Goal: Task Accomplishment & Management: Complete application form

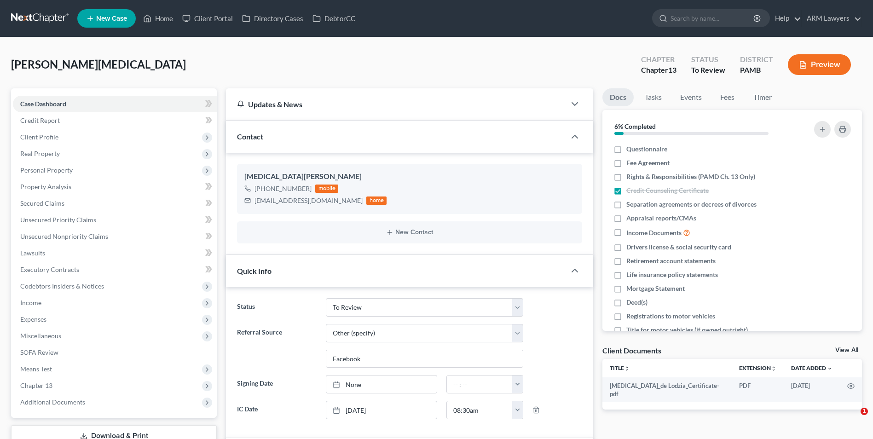
select select "20"
select select "6"
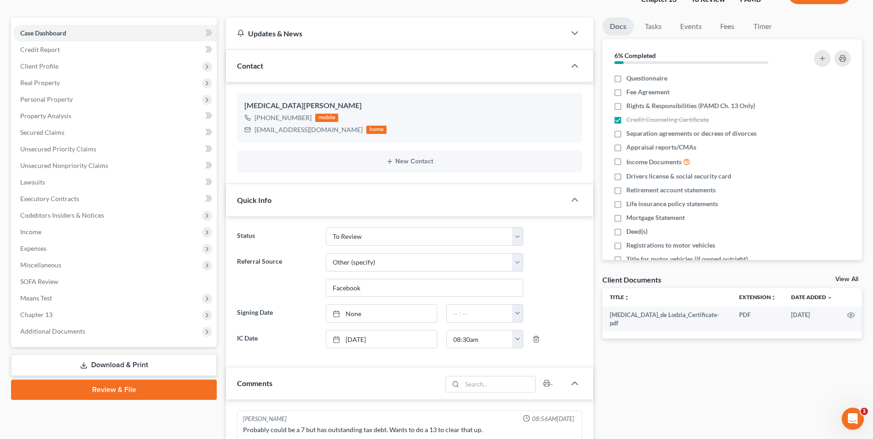
scroll to position [46, 0]
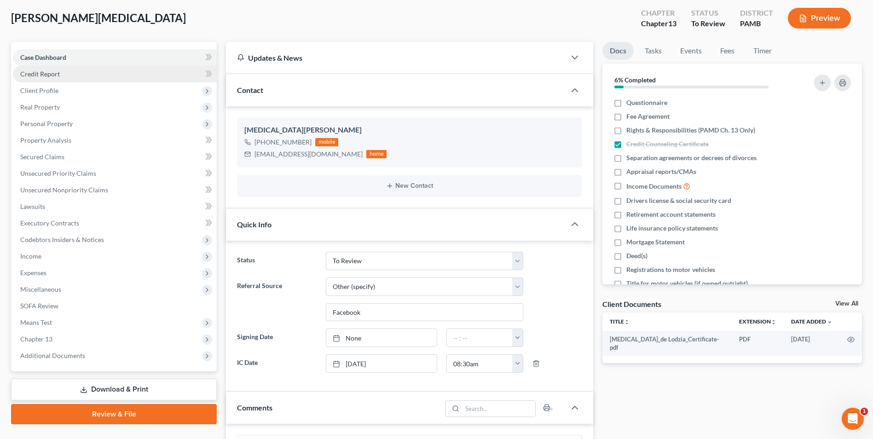
click at [65, 69] on link "Credit Report" at bounding box center [115, 74] width 204 height 17
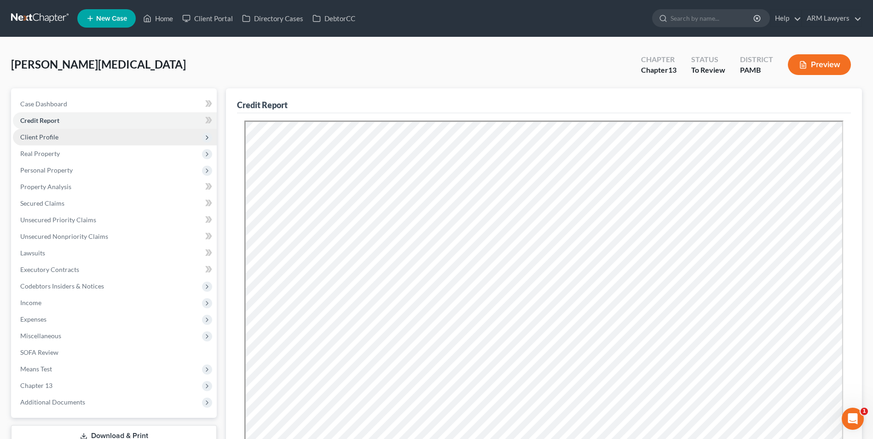
click at [76, 137] on span "Client Profile" at bounding box center [115, 137] width 204 height 17
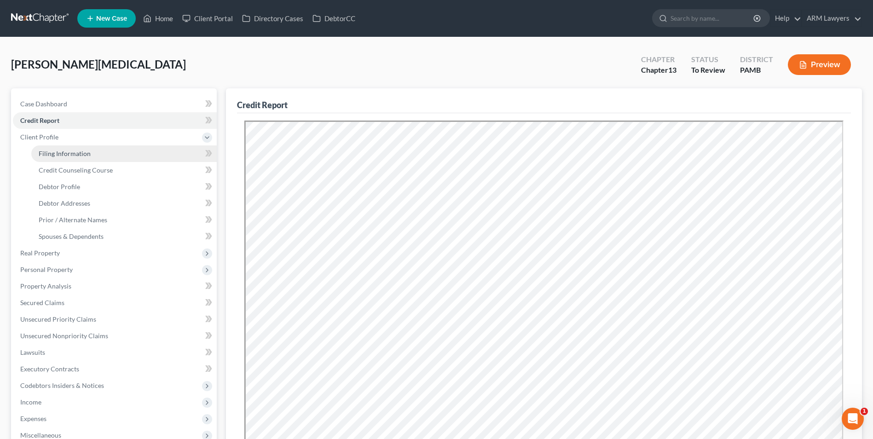
click at [86, 156] on span "Filing Information" at bounding box center [65, 154] width 52 height 8
select select "1"
select select "0"
select select "3"
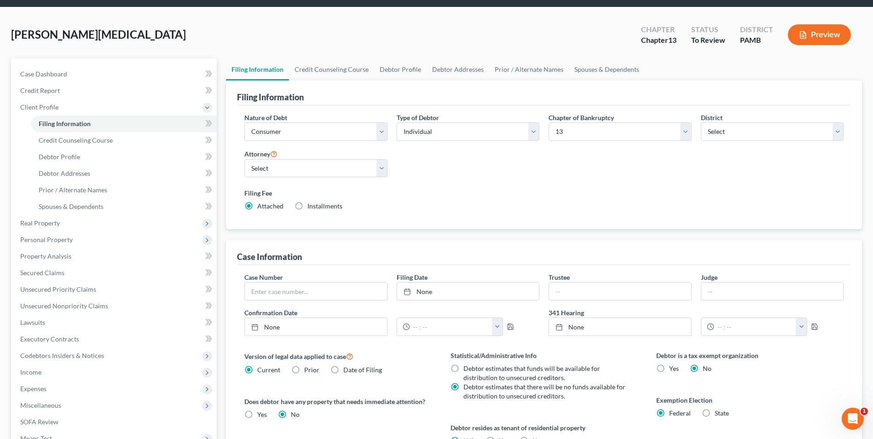
scroll to position [46, 0]
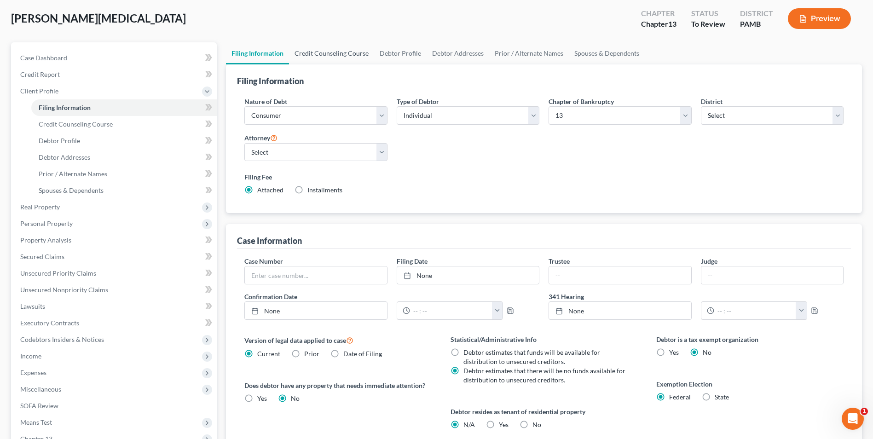
click at [327, 58] on link "Credit Counseling Course" at bounding box center [331, 53] width 85 height 22
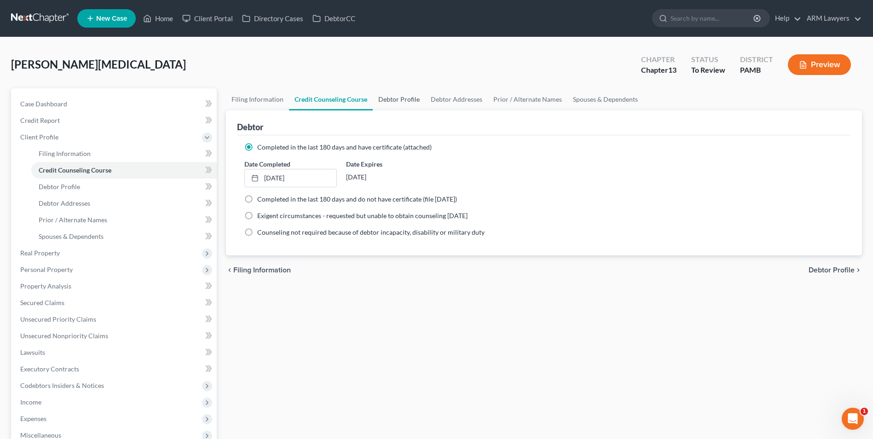
click at [395, 98] on link "Debtor Profile" at bounding box center [399, 99] width 52 height 22
select select "3"
select select "0"
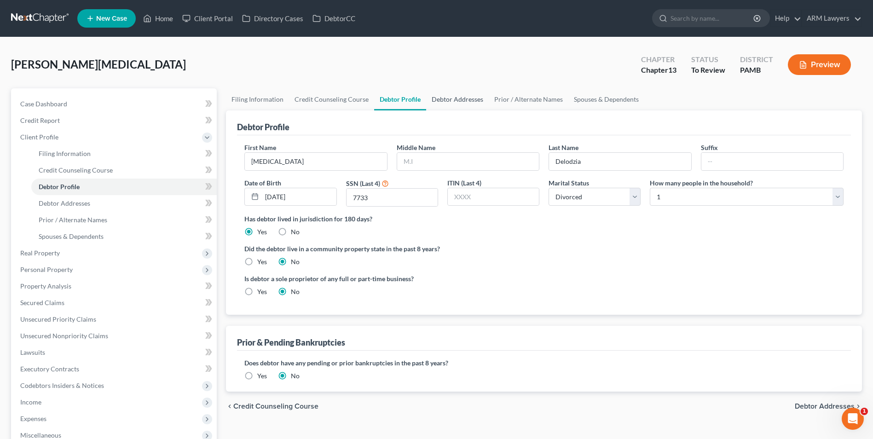
click at [462, 101] on link "Debtor Addresses" at bounding box center [457, 99] width 63 height 22
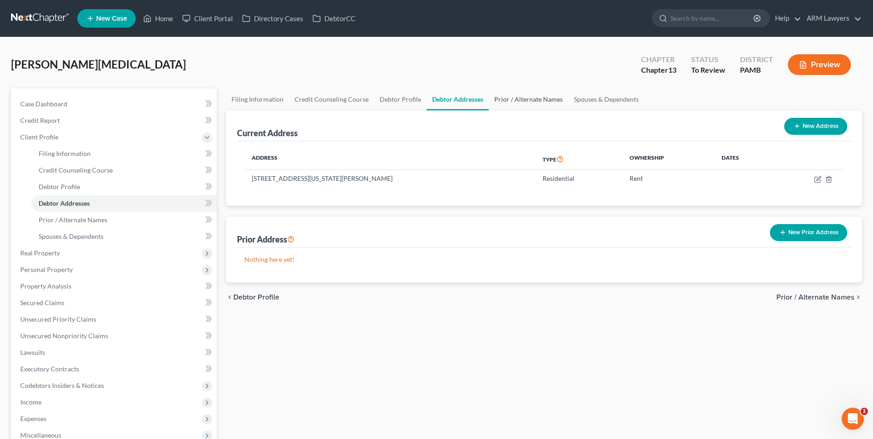
click at [533, 97] on link "Prior / Alternate Names" at bounding box center [529, 99] width 80 height 22
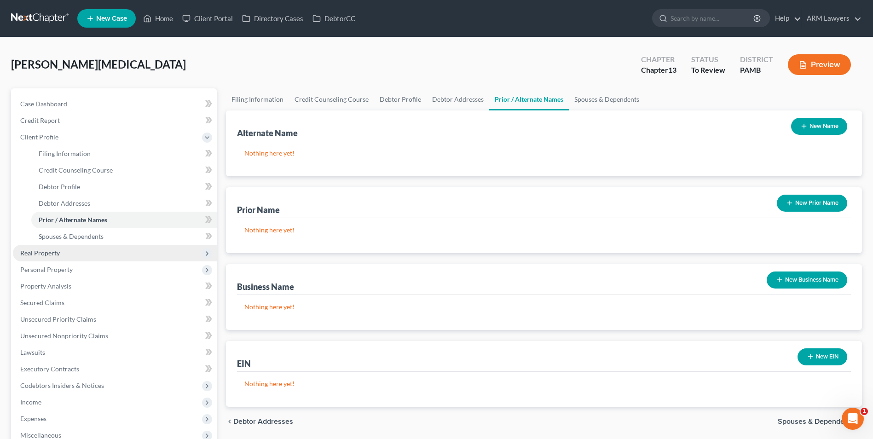
click at [52, 251] on span "Real Property" at bounding box center [40, 253] width 40 height 8
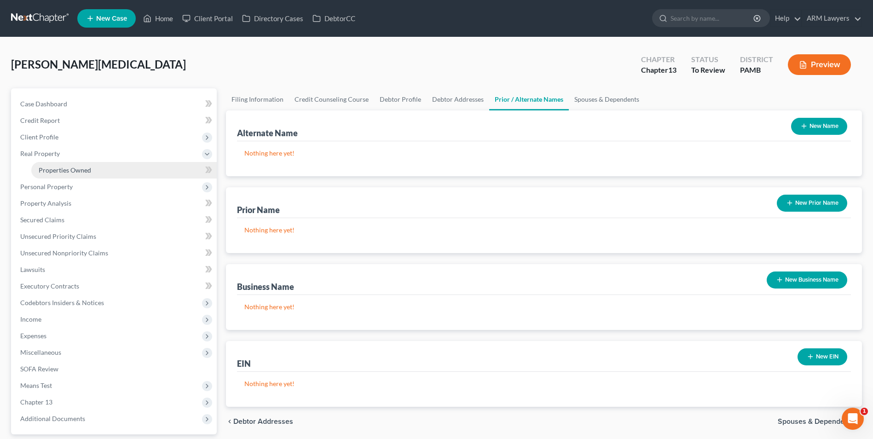
click at [69, 170] on span "Properties Owned" at bounding box center [65, 170] width 52 height 8
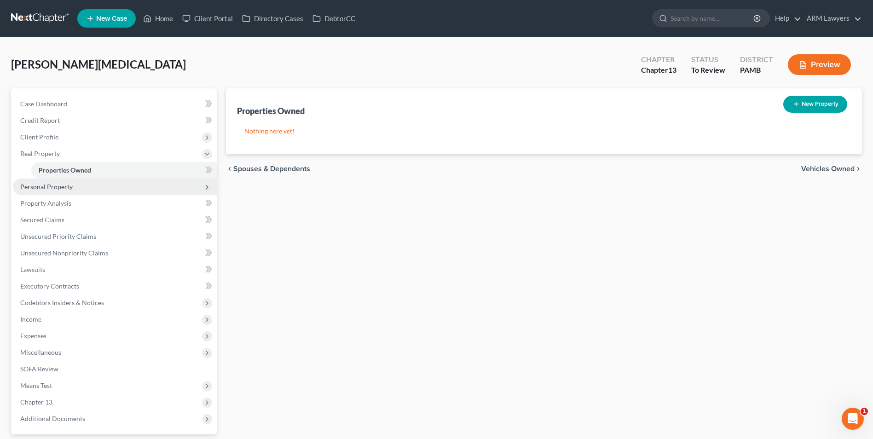
click at [63, 183] on span "Personal Property" at bounding box center [46, 187] width 52 height 8
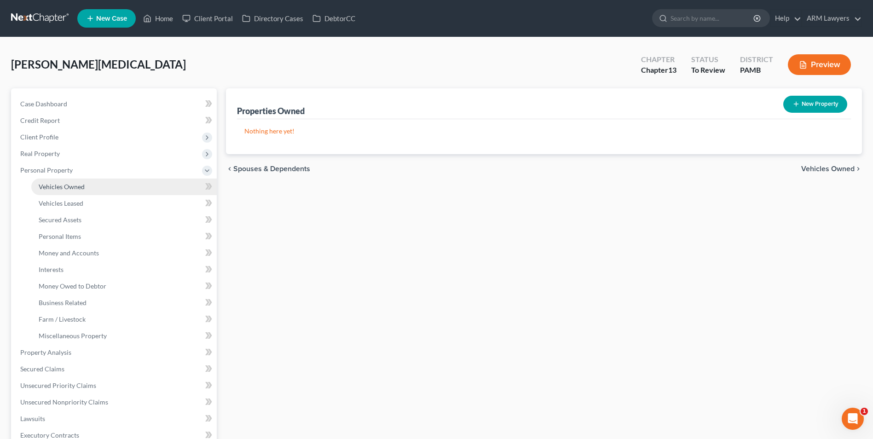
click at [68, 185] on span "Vehicles Owned" at bounding box center [62, 187] width 46 height 8
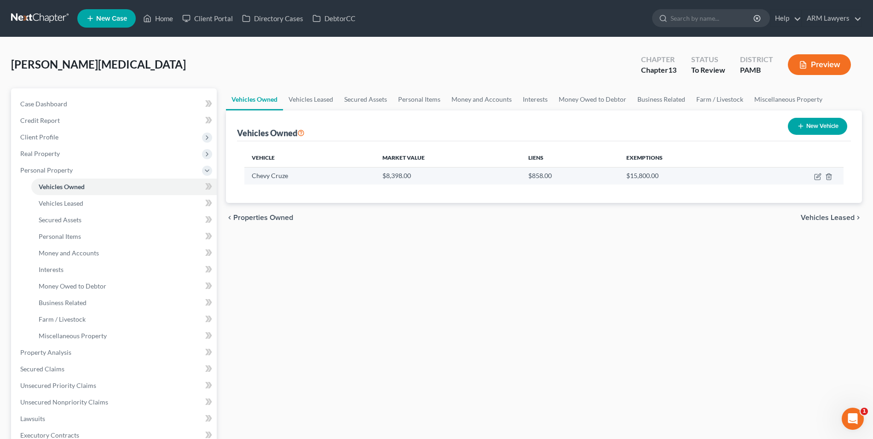
click at [813, 176] on td at bounding box center [796, 175] width 94 height 17
click at [818, 176] on icon "button" at bounding box center [817, 176] width 7 height 7
select select "0"
select select "2"
select select "0"
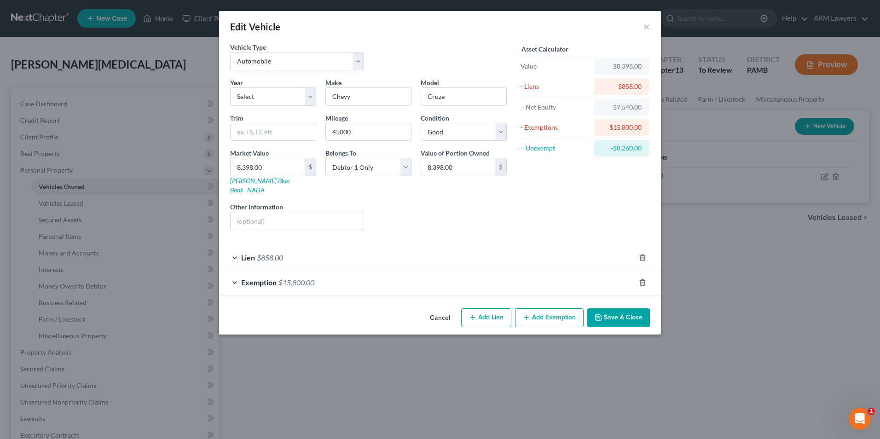
click at [237, 271] on div "Exemption $15,800.00" at bounding box center [427, 282] width 416 height 24
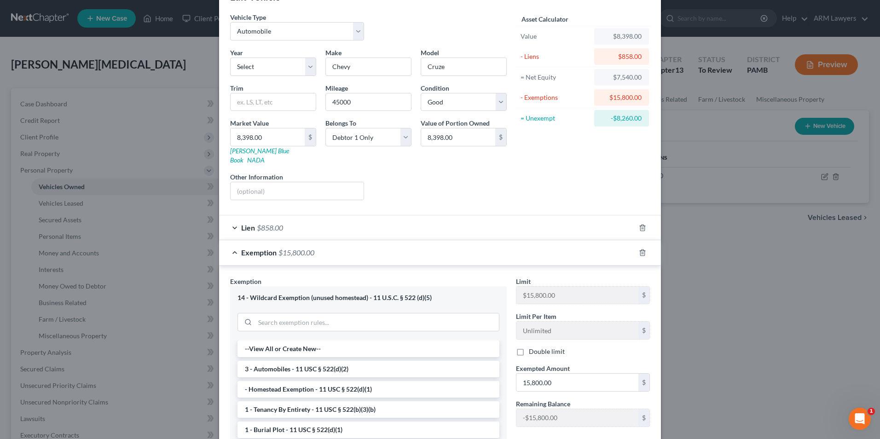
scroll to position [46, 0]
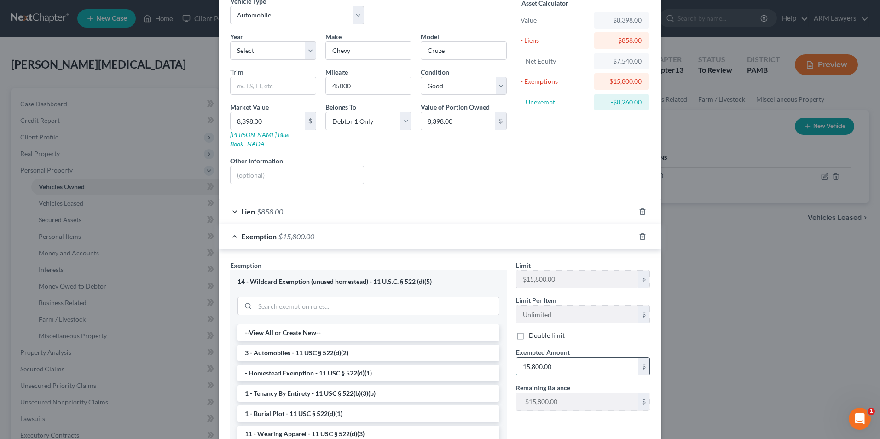
click at [547, 361] on input "15,800.00" at bounding box center [577, 366] width 122 height 17
click at [594, 359] on input "07,540" at bounding box center [577, 366] width 122 height 17
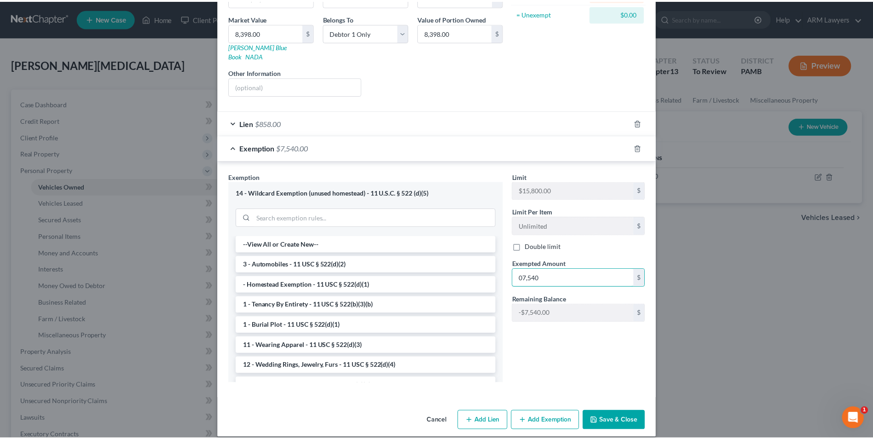
scroll to position [135, 0]
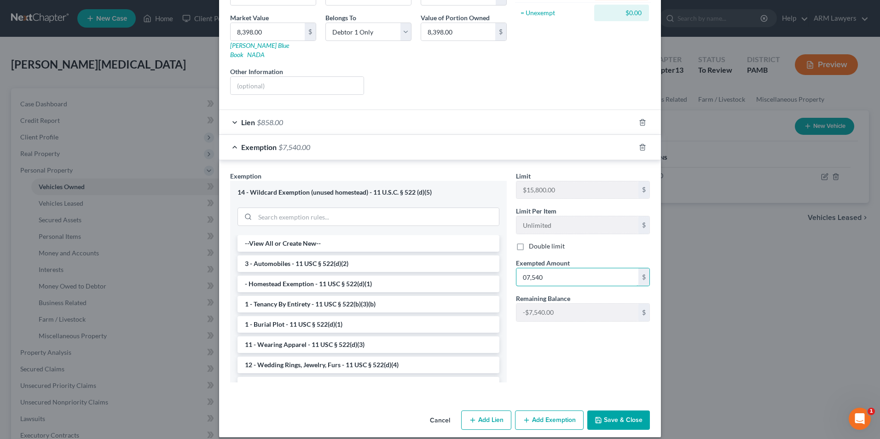
type input "07,540"
click at [610, 410] on button "Save & Close" at bounding box center [618, 419] width 63 height 19
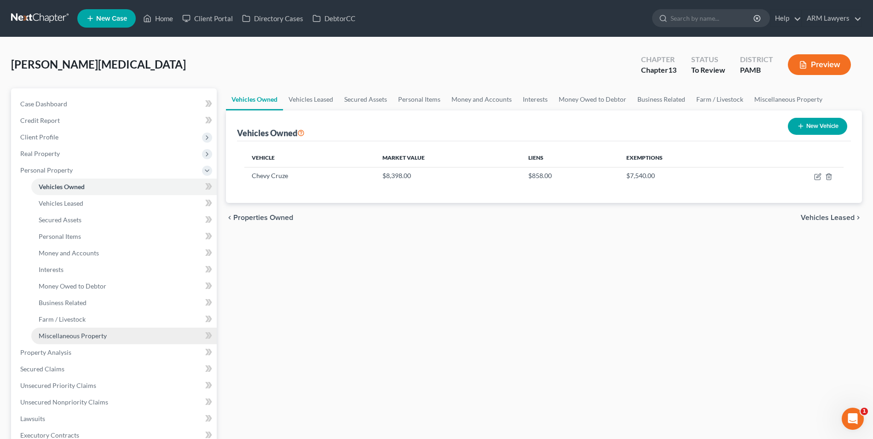
click at [75, 339] on span "Miscellaneous Property" at bounding box center [73, 336] width 68 height 8
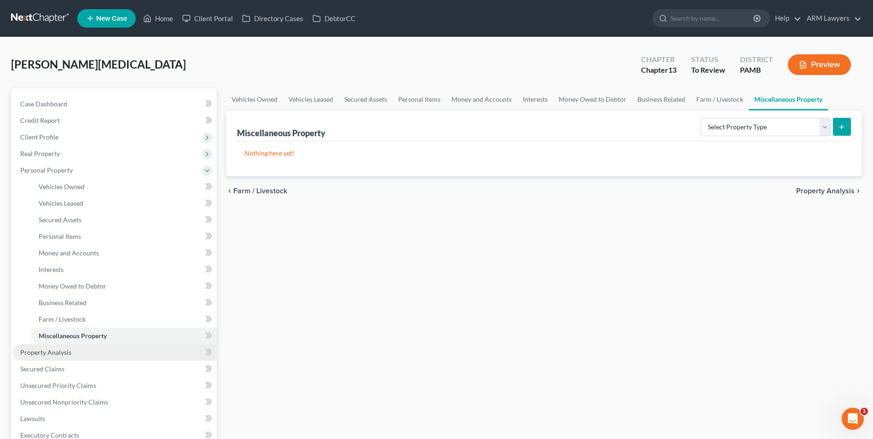
click at [45, 352] on span "Property Analysis" at bounding box center [45, 352] width 51 height 8
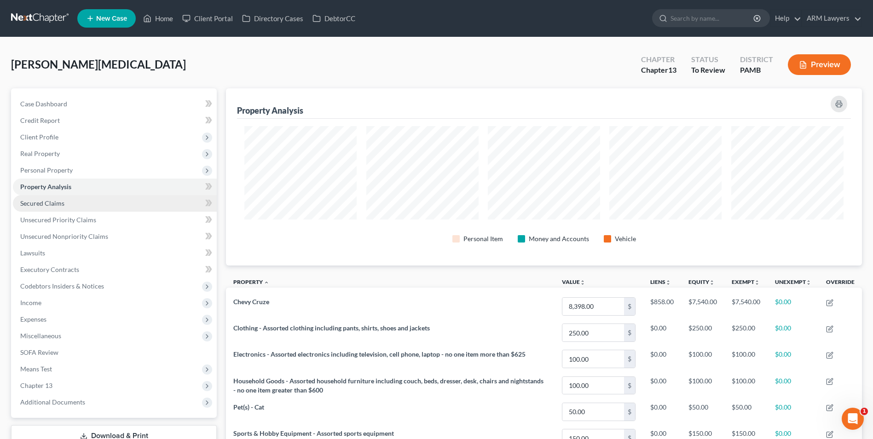
click at [41, 209] on link "Secured Claims" at bounding box center [115, 203] width 204 height 17
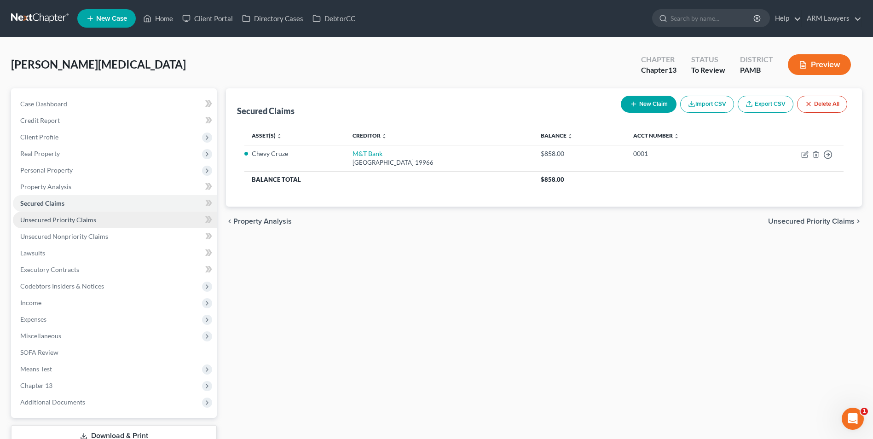
click at [61, 225] on link "Unsecured Priority Claims" at bounding box center [115, 220] width 204 height 17
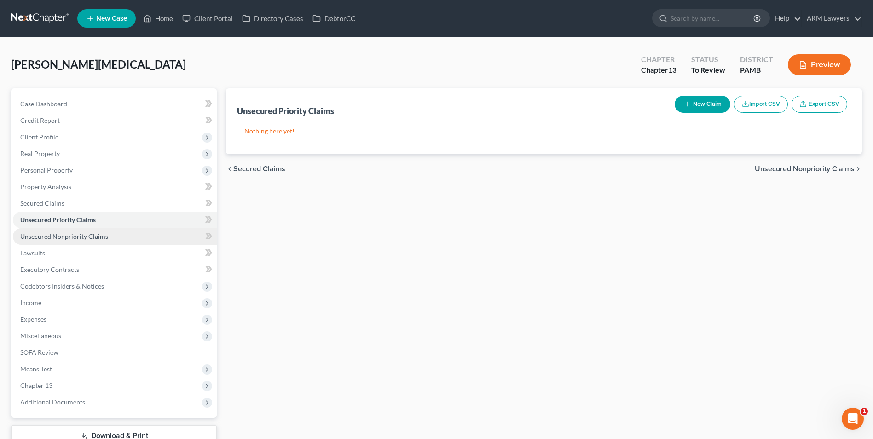
click at [62, 239] on span "Unsecured Nonpriority Claims" at bounding box center [64, 236] width 88 height 8
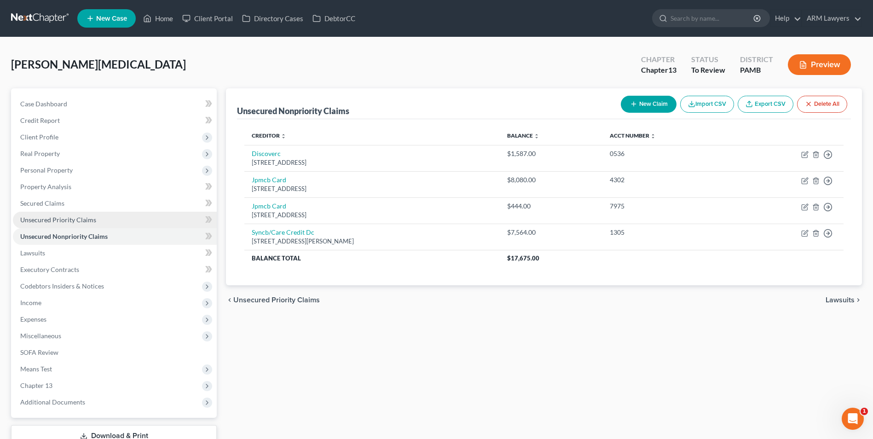
click at [81, 221] on span "Unsecured Priority Claims" at bounding box center [58, 220] width 76 height 8
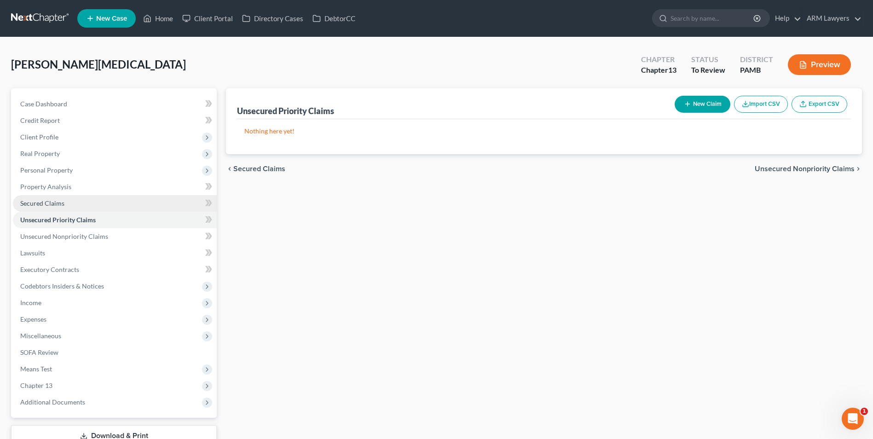
click at [85, 206] on link "Secured Claims" at bounding box center [115, 203] width 204 height 17
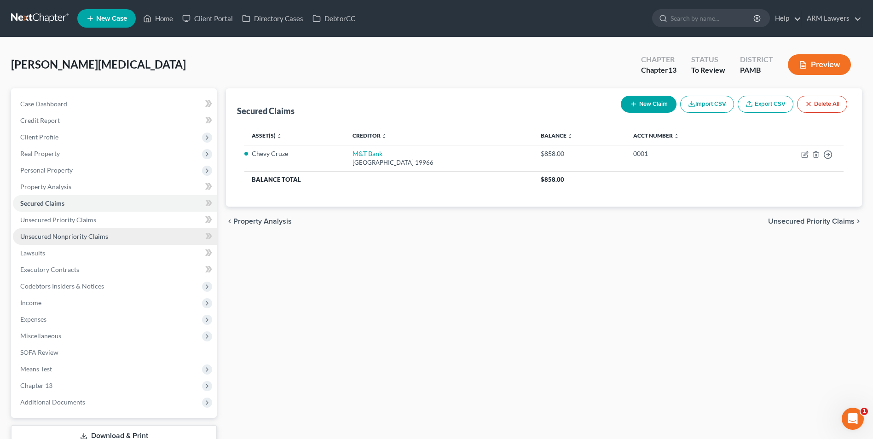
click at [110, 232] on link "Unsecured Nonpriority Claims" at bounding box center [115, 236] width 204 height 17
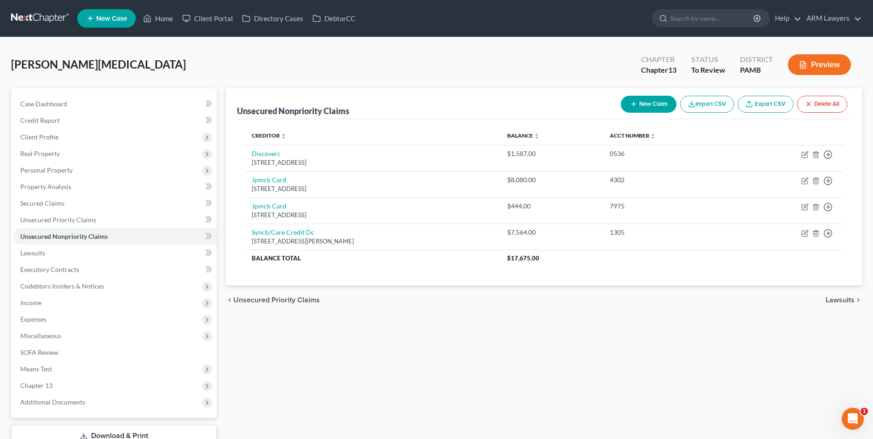
click at [639, 105] on button "New Claim" at bounding box center [649, 104] width 56 height 17
select select "0"
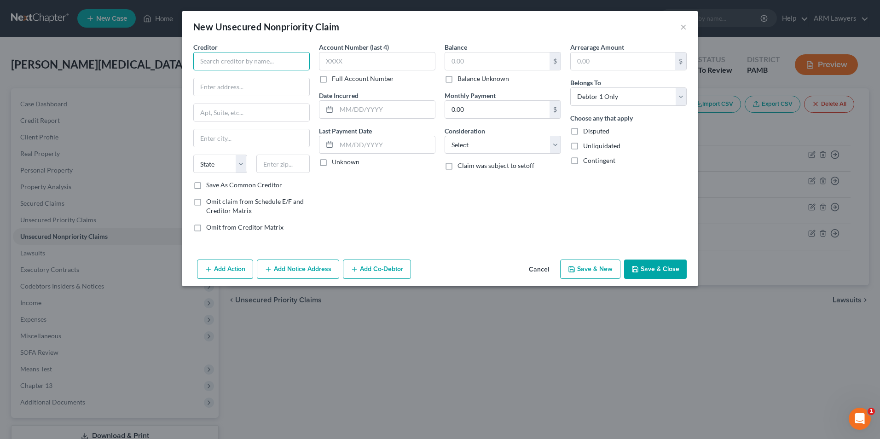
click at [253, 64] on input "text" at bounding box center [251, 61] width 116 height 18
click at [456, 26] on div "New Unsecured Nonpriority Claim ×" at bounding box center [439, 26] width 515 height 31
type input "Prime Visa"
click at [687, 27] on div "New Unsecured Nonpriority Claim ×" at bounding box center [439, 26] width 515 height 31
click at [684, 27] on button "×" at bounding box center [683, 26] width 6 height 11
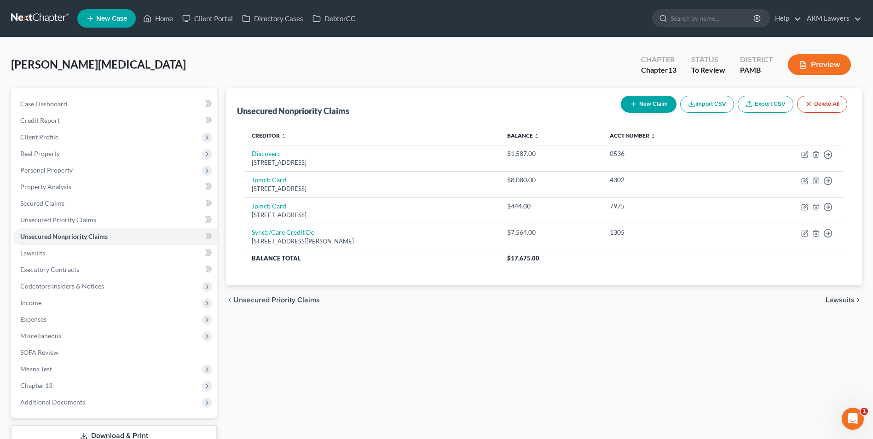
scroll to position [46, 0]
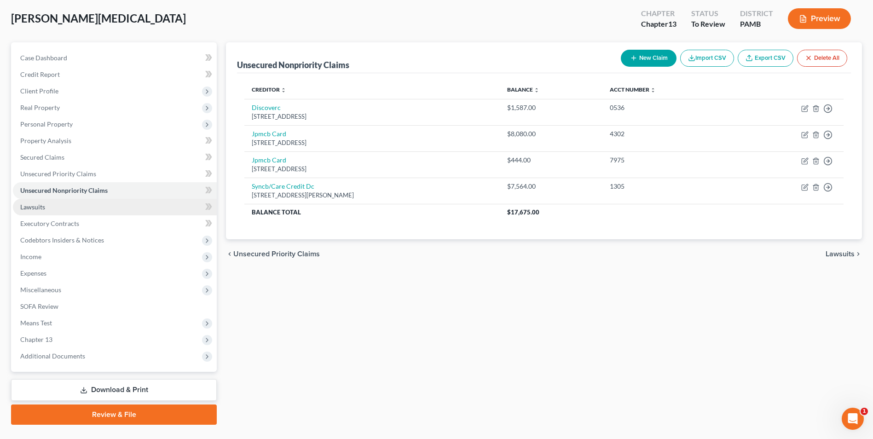
click at [66, 205] on link "Lawsuits" at bounding box center [115, 207] width 204 height 17
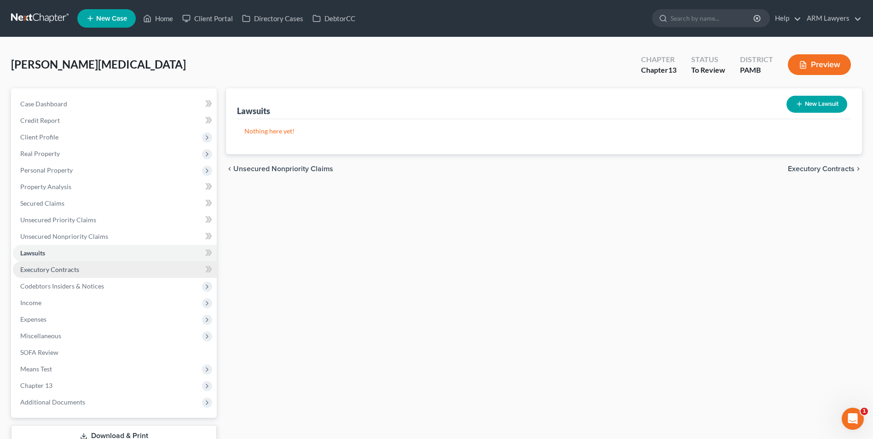
click at [63, 268] on span "Executory Contracts" at bounding box center [49, 269] width 59 height 8
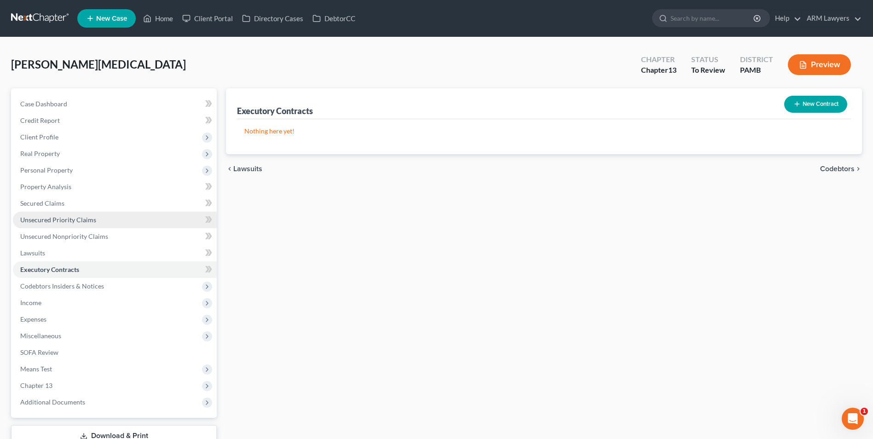
click at [68, 220] on span "Unsecured Priority Claims" at bounding box center [58, 220] width 76 height 8
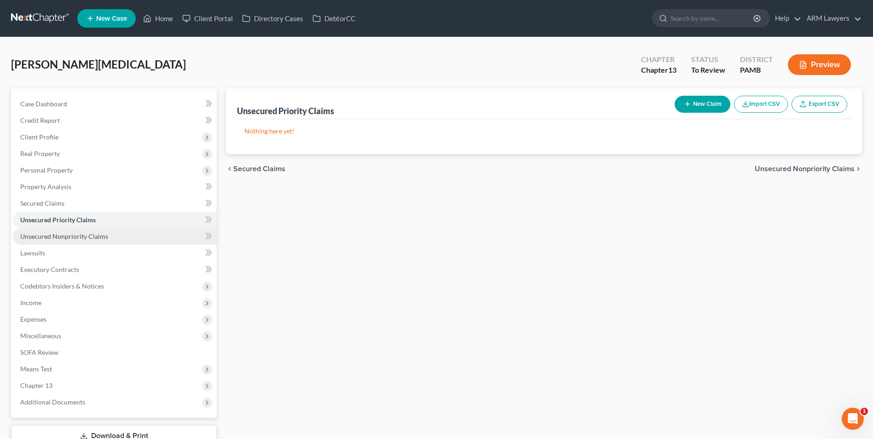
click at [108, 236] on link "Unsecured Nonpriority Claims" at bounding box center [115, 236] width 204 height 17
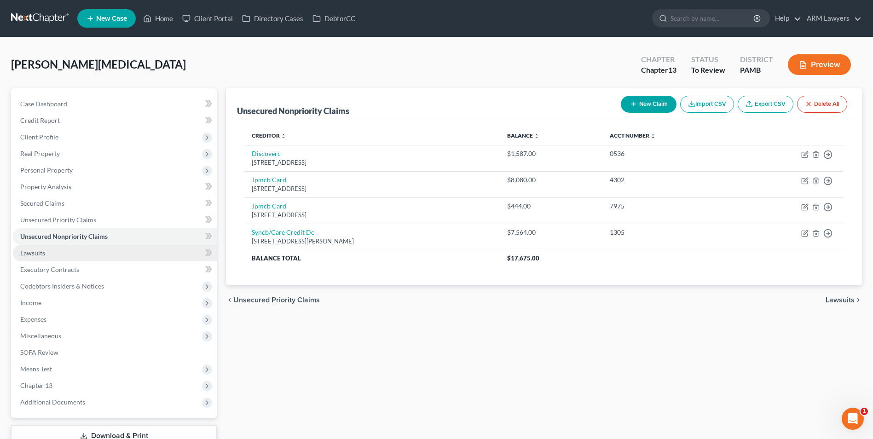
click at [98, 254] on link "Lawsuits" at bounding box center [115, 253] width 204 height 17
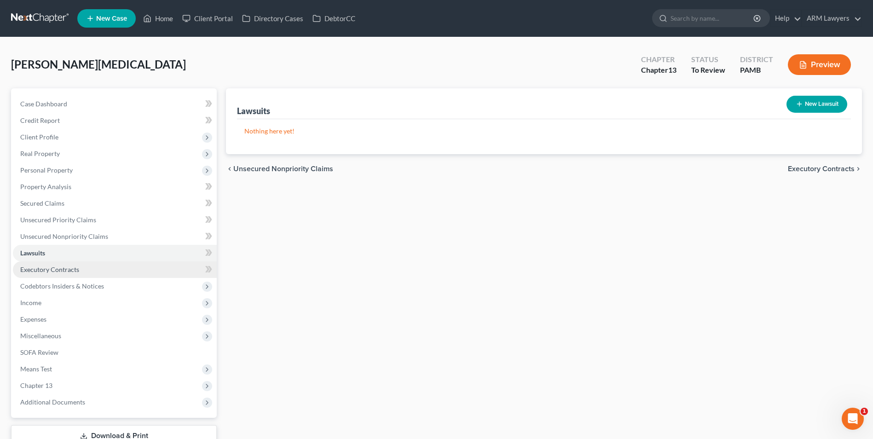
click at [122, 274] on link "Executory Contracts" at bounding box center [115, 269] width 204 height 17
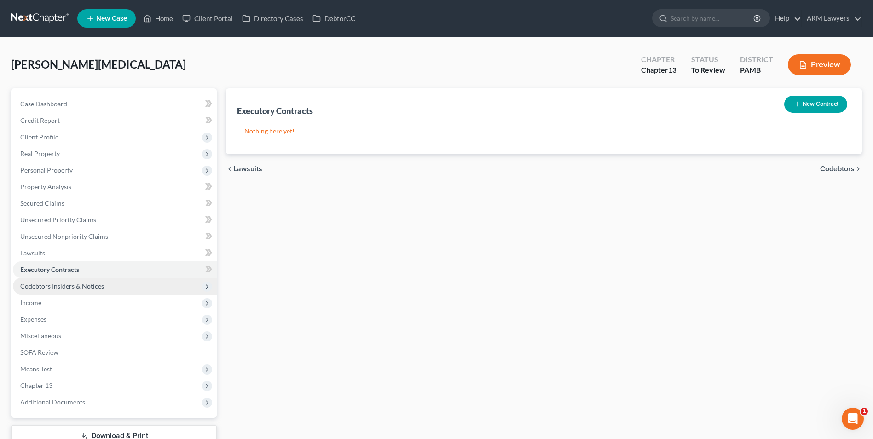
click at [131, 287] on span "Codebtors Insiders & Notices" at bounding box center [115, 286] width 204 height 17
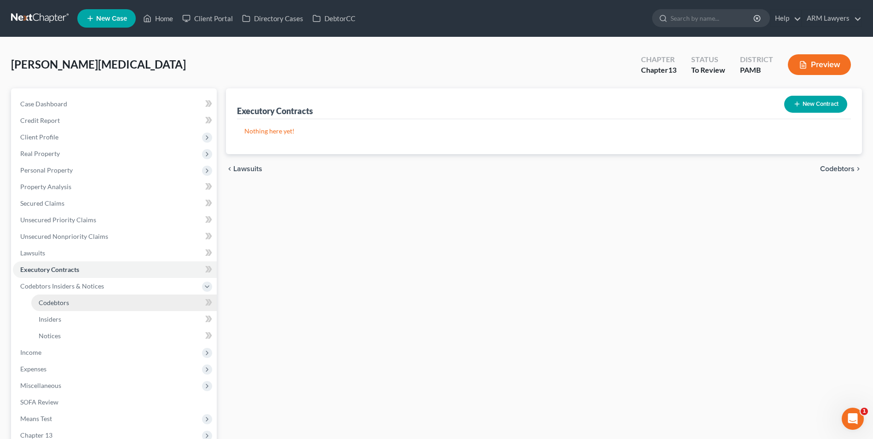
click at [109, 300] on link "Codebtors" at bounding box center [123, 302] width 185 height 17
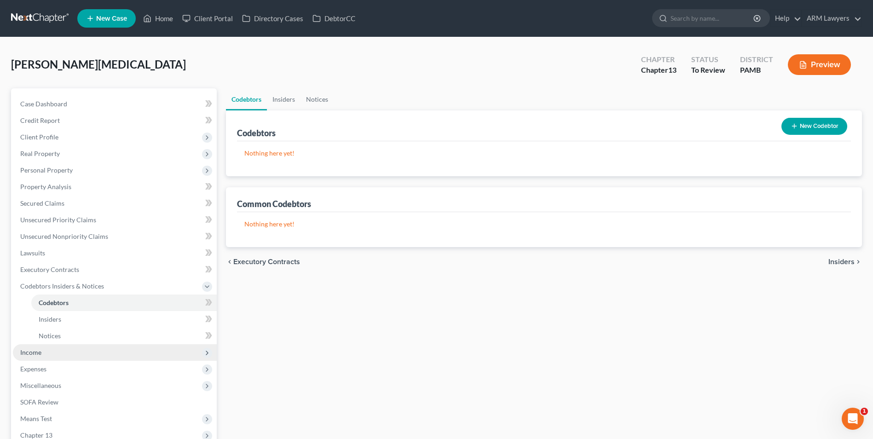
click at [98, 352] on span "Income" at bounding box center [115, 352] width 204 height 17
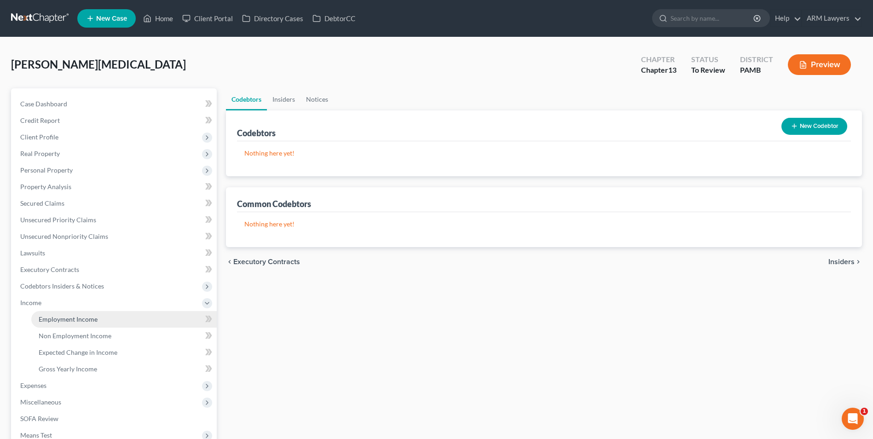
click at [126, 314] on link "Employment Income" at bounding box center [123, 319] width 185 height 17
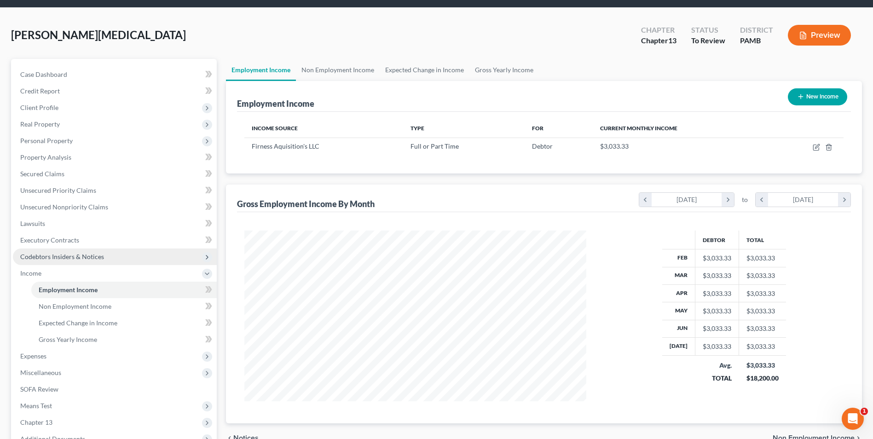
scroll to position [46, 0]
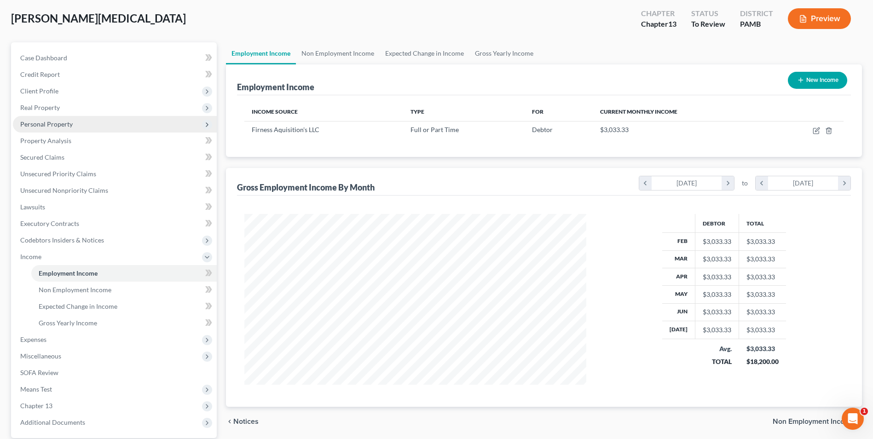
click at [44, 124] on span "Personal Property" at bounding box center [46, 124] width 52 height 8
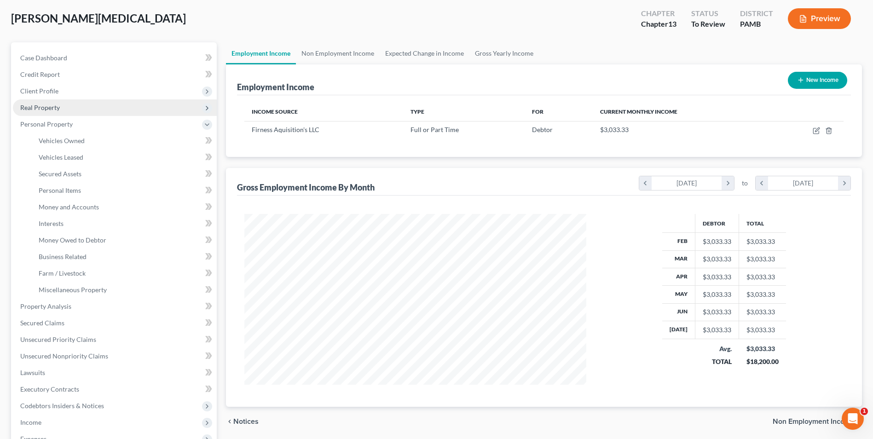
click at [44, 113] on span "Real Property" at bounding box center [115, 107] width 204 height 17
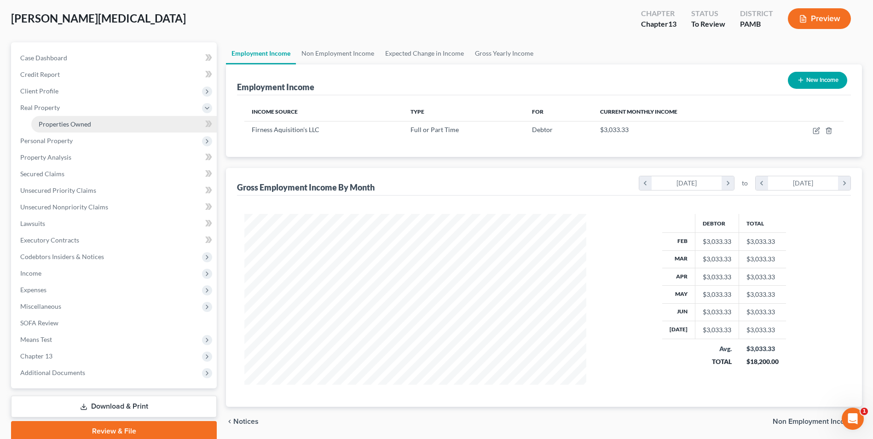
click at [59, 120] on span "Properties Owned" at bounding box center [65, 124] width 52 height 8
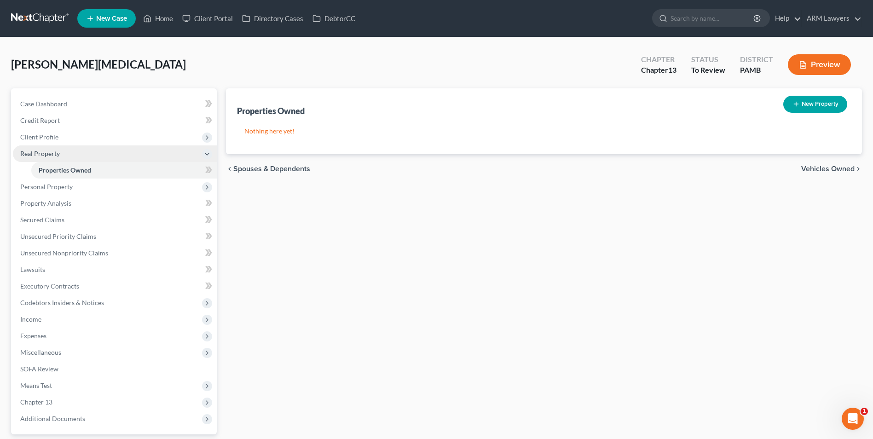
scroll to position [46, 0]
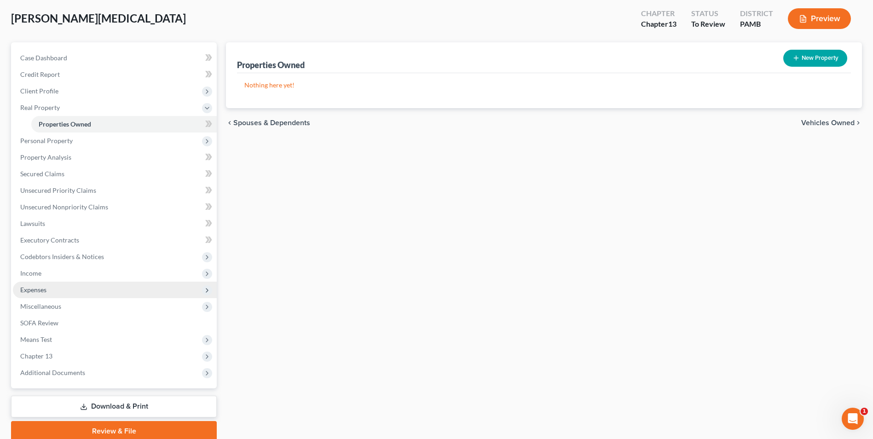
click at [52, 291] on span "Expenses" at bounding box center [115, 290] width 204 height 17
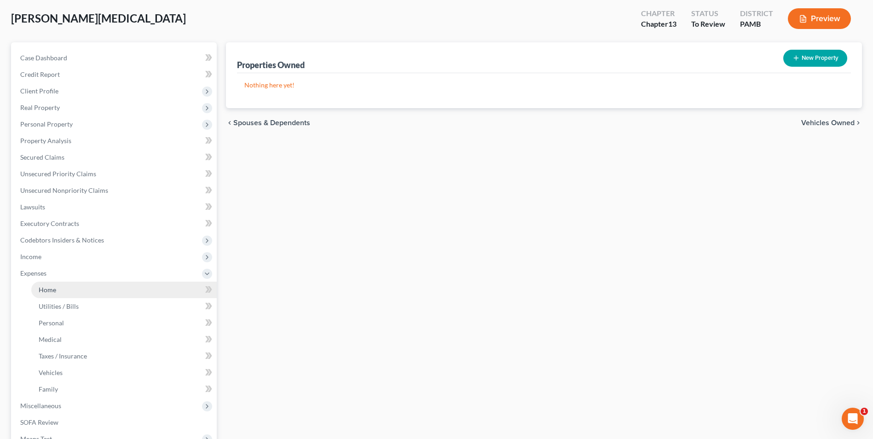
click at [67, 294] on link "Home" at bounding box center [123, 290] width 185 height 17
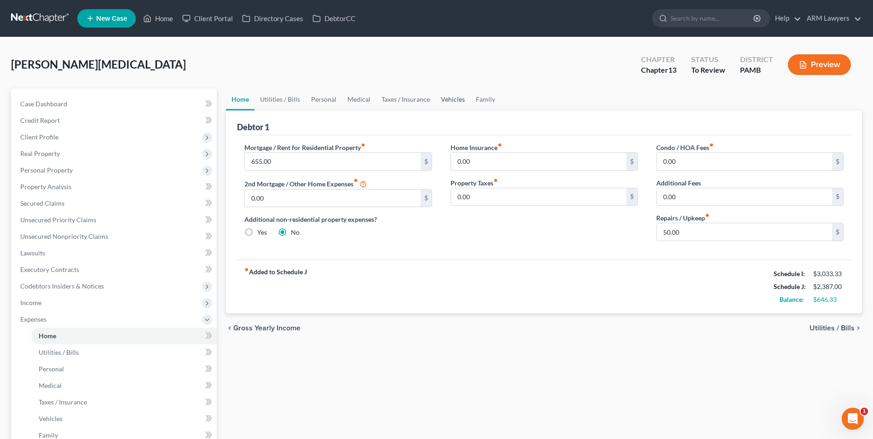
drag, startPoint x: 446, startPoint y: 96, endPoint x: 451, endPoint y: 106, distance: 10.9
click at [446, 96] on link "Vehicles" at bounding box center [452, 99] width 35 height 22
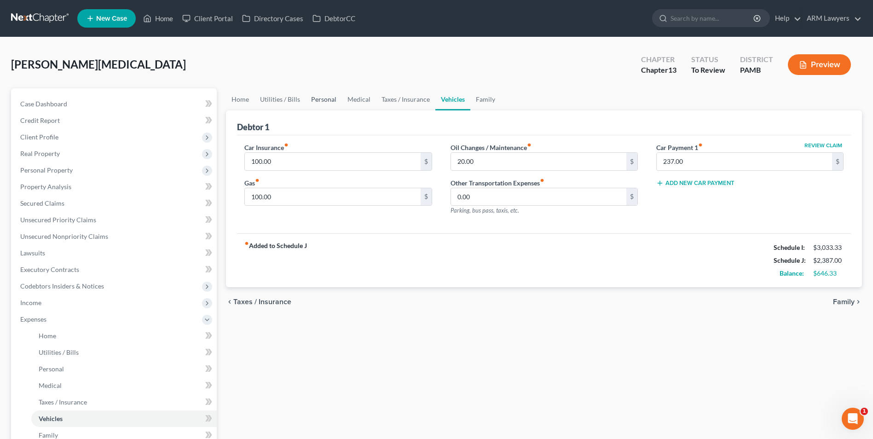
click at [322, 97] on link "Personal" at bounding box center [324, 99] width 36 height 22
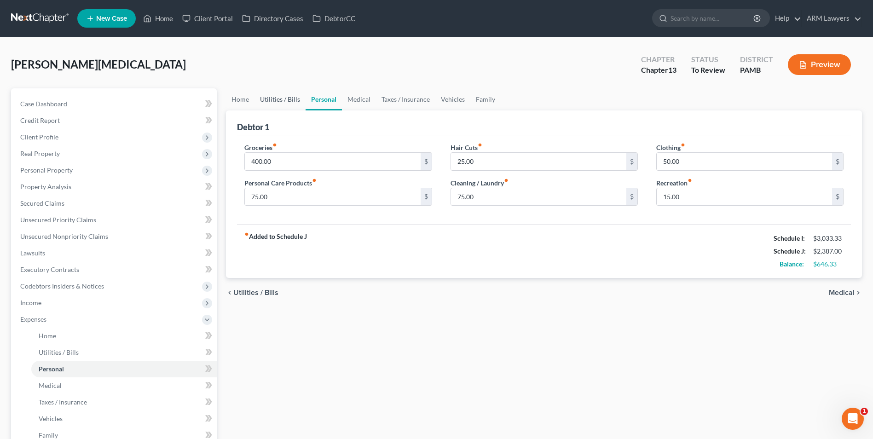
click at [289, 98] on link "Utilities / Bills" at bounding box center [279, 99] width 51 height 22
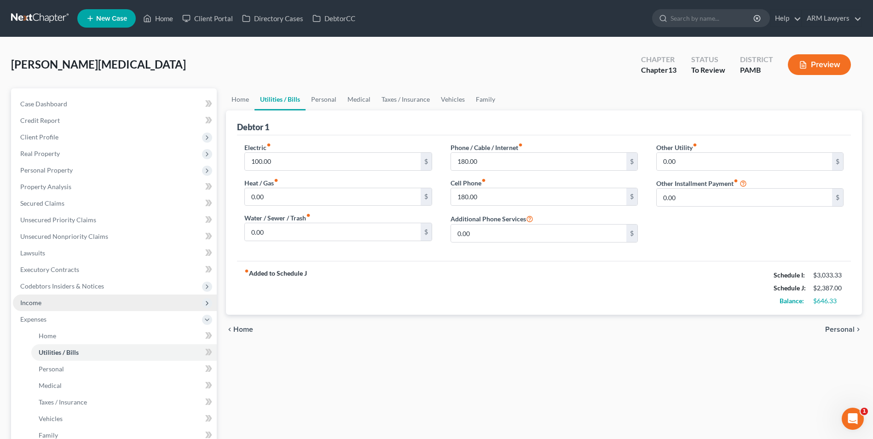
click at [37, 302] on span "Income" at bounding box center [30, 303] width 21 height 8
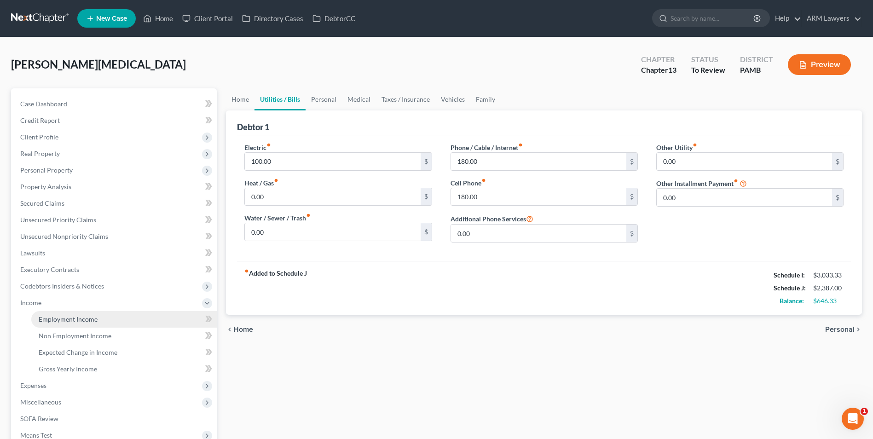
click at [87, 317] on span "Employment Income" at bounding box center [68, 319] width 59 height 8
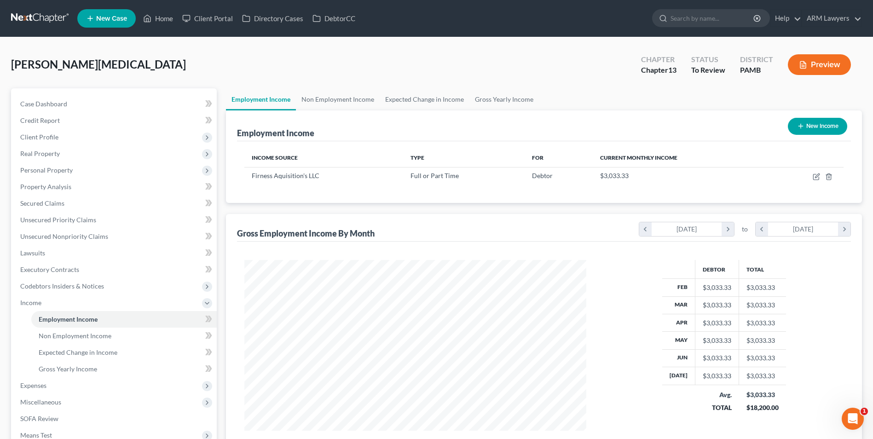
scroll to position [171, 360]
click at [498, 99] on link "Gross Yearly Income" at bounding box center [503, 99] width 69 height 22
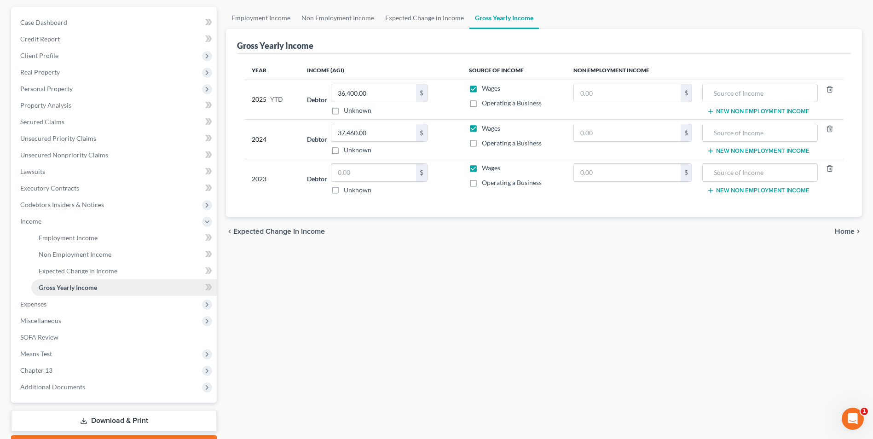
scroll to position [92, 0]
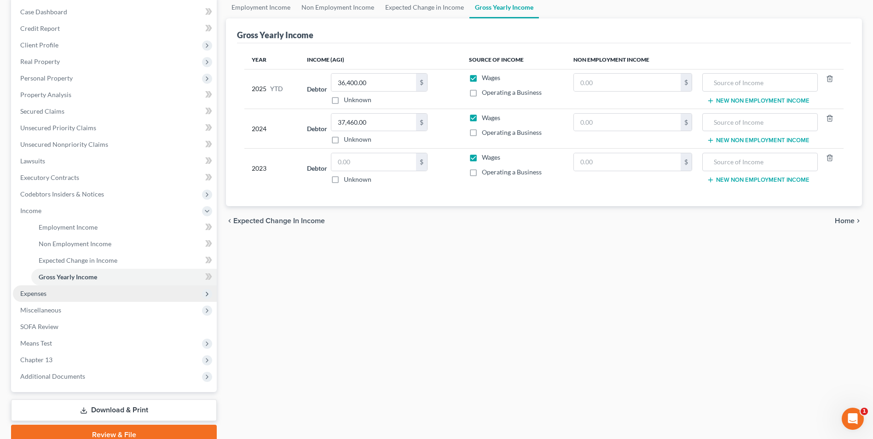
click at [90, 291] on span "Expenses" at bounding box center [115, 293] width 204 height 17
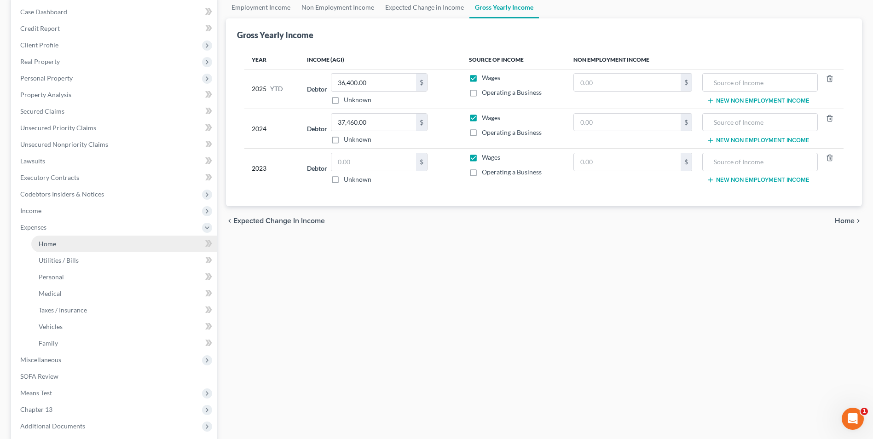
click at [71, 248] on link "Home" at bounding box center [123, 244] width 185 height 17
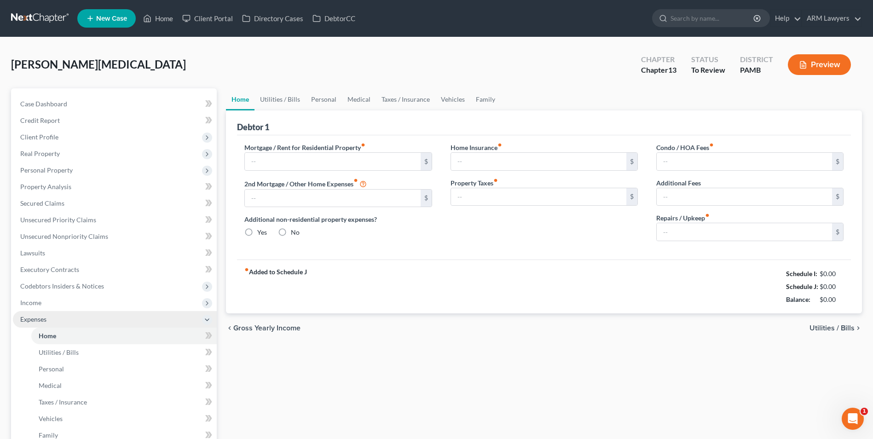
type input "655.00"
type input "0.00"
radio input "true"
type input "0.00"
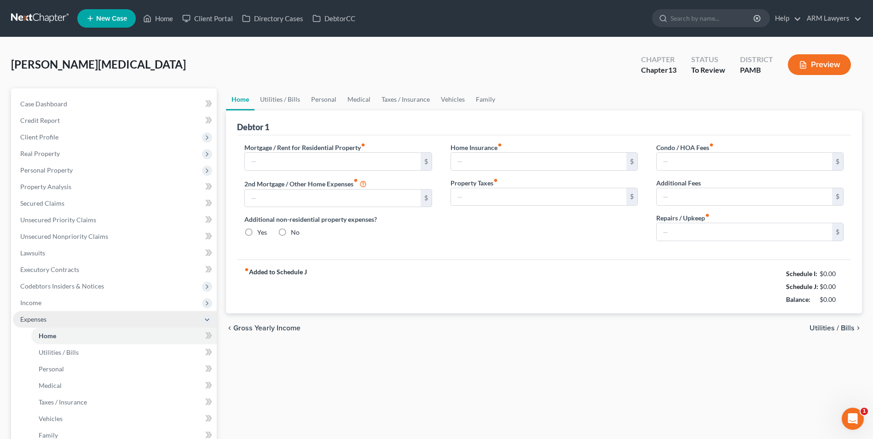
type input "0.00"
type input "50.00"
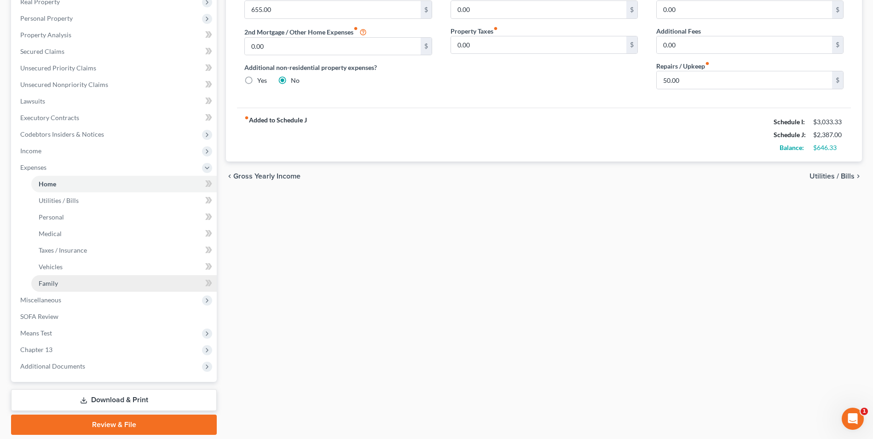
scroll to position [183, 0]
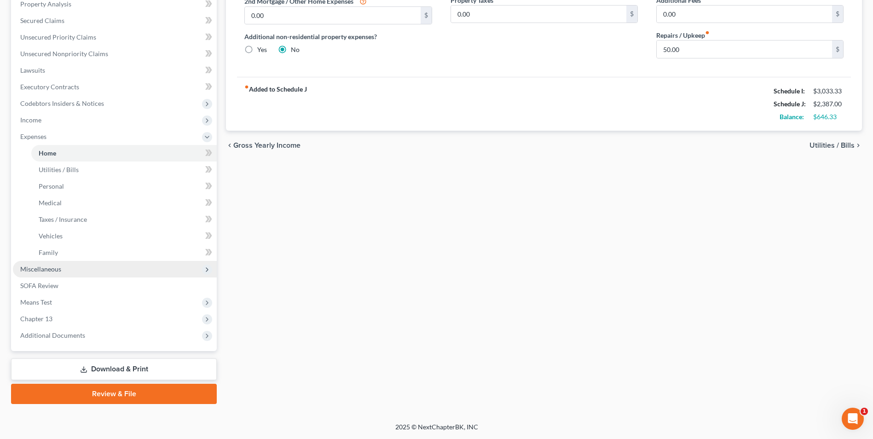
click at [67, 269] on span "Miscellaneous" at bounding box center [115, 269] width 204 height 17
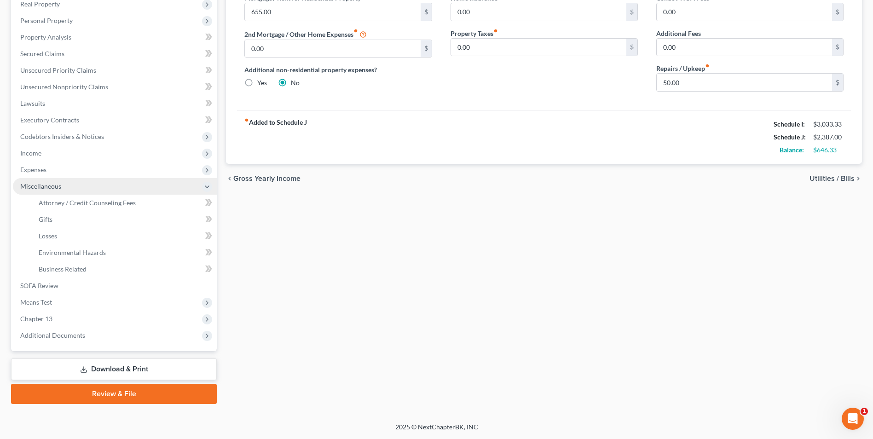
scroll to position [150, 0]
click at [82, 203] on span "Attorney / Credit Counseling Fees" at bounding box center [87, 203] width 97 height 8
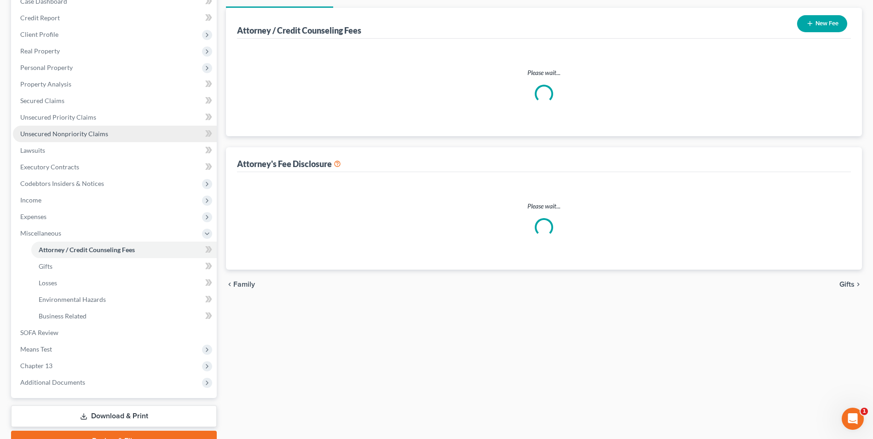
scroll to position [15, 0]
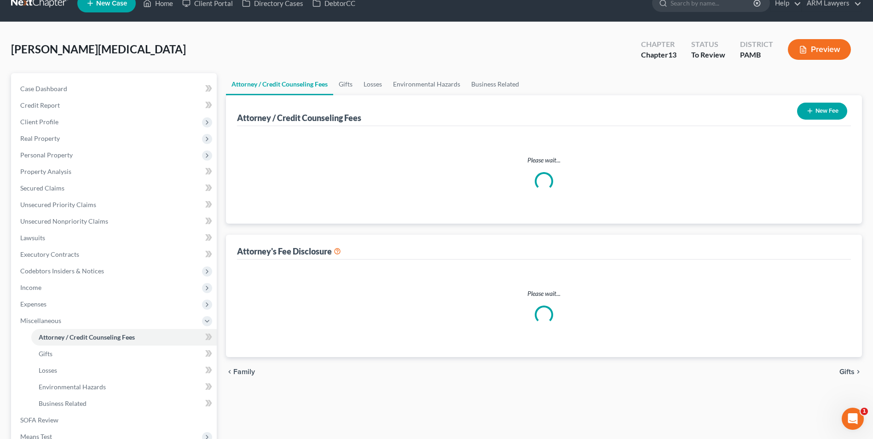
select select "0"
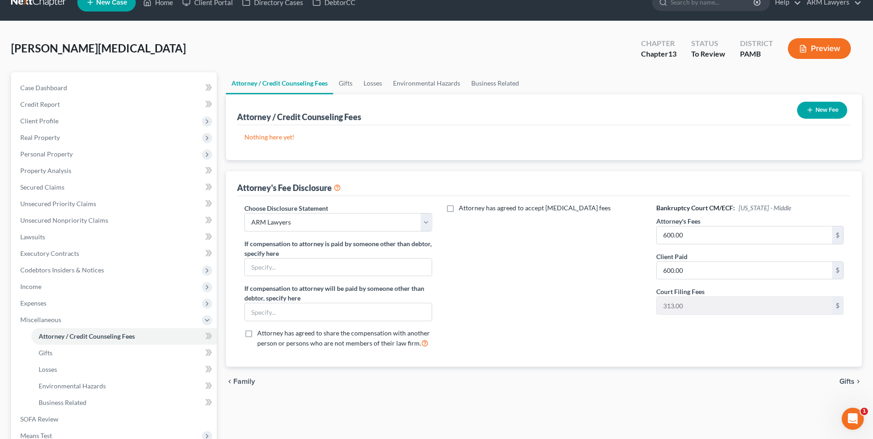
scroll to position [0, 0]
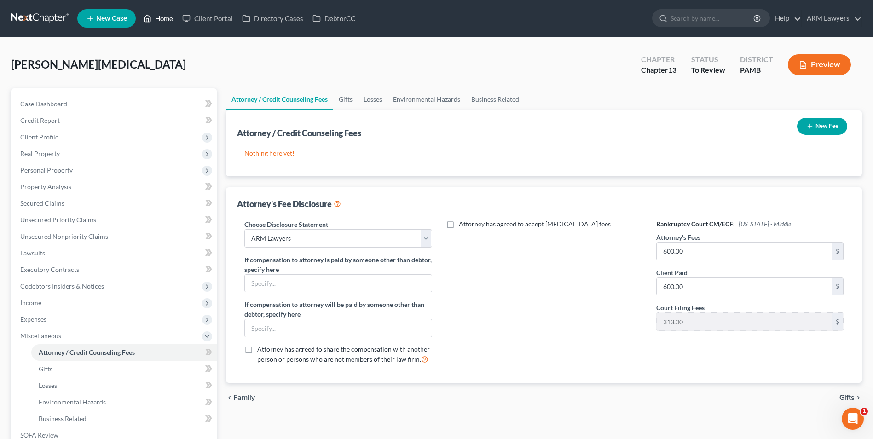
drag, startPoint x: 164, startPoint y: 14, endPoint x: 161, endPoint y: 33, distance: 19.2
click at [164, 14] on link "Home" at bounding box center [157, 18] width 39 height 17
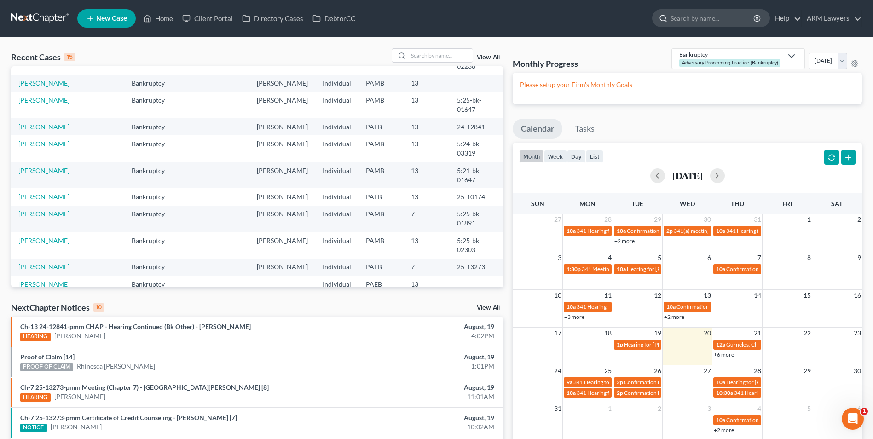
click at [714, 16] on input "search" at bounding box center [712, 18] width 84 height 17
type input "ging"
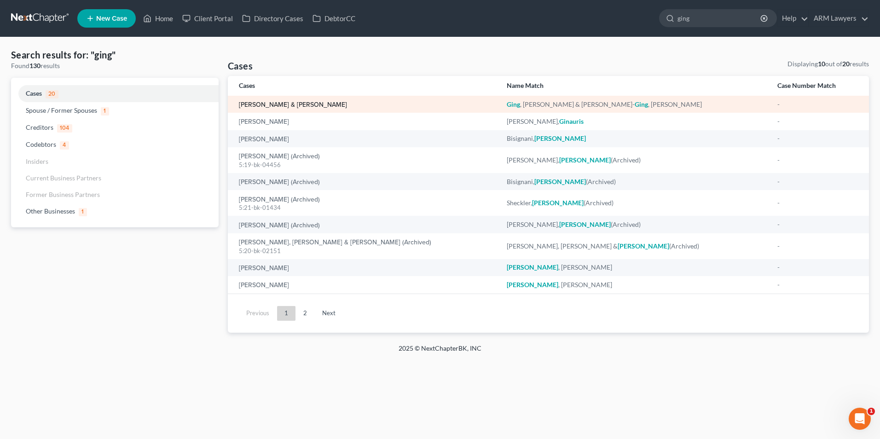
click at [320, 105] on link "[PERSON_NAME] & [PERSON_NAME]" at bounding box center [293, 105] width 108 height 6
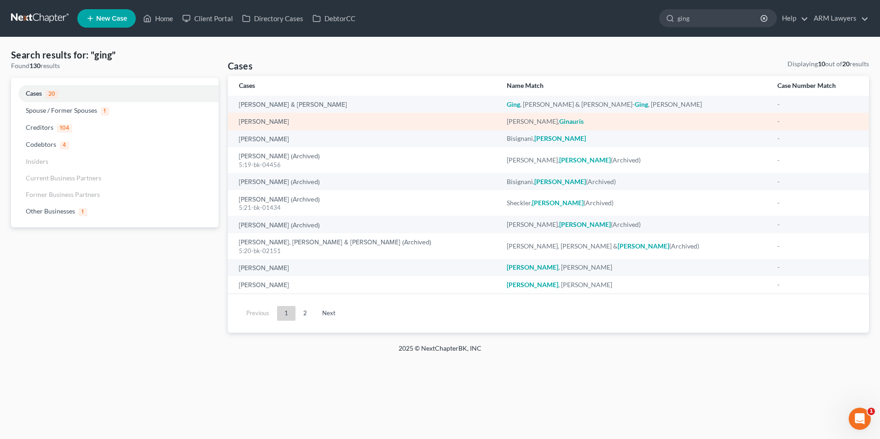
select select "1"
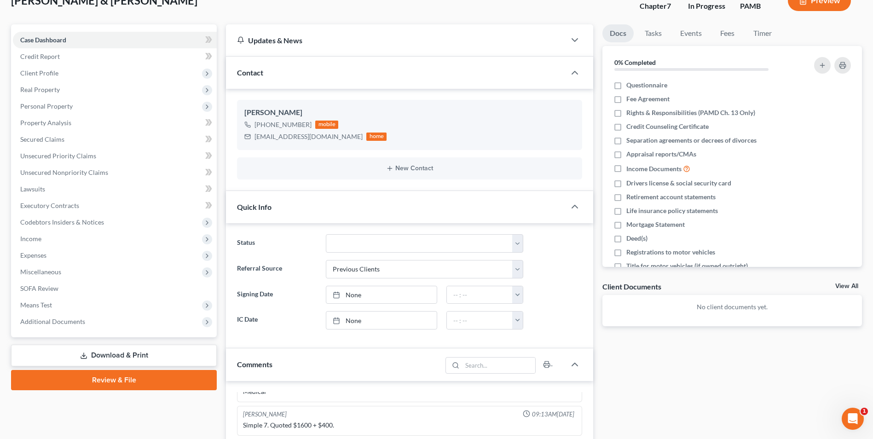
scroll to position [46, 0]
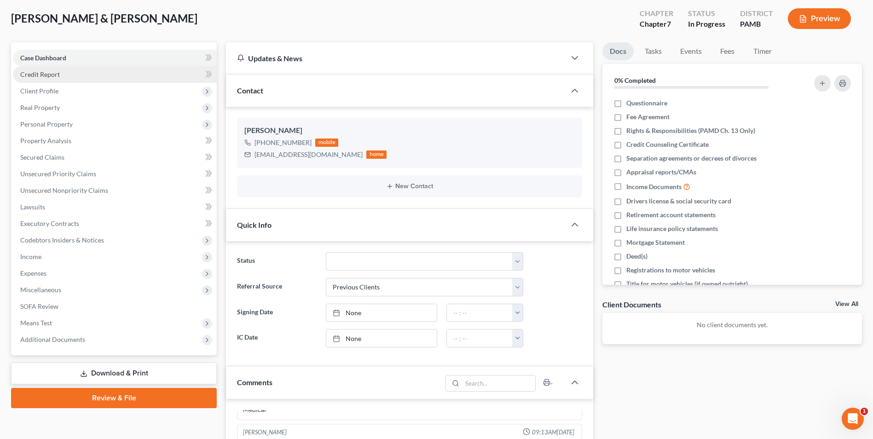
click at [69, 72] on link "Credit Report" at bounding box center [115, 74] width 204 height 17
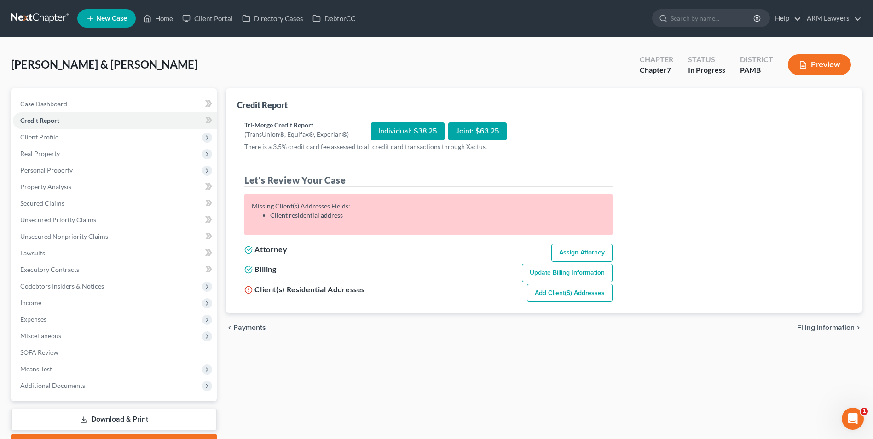
click at [622, 128] on div "Tri-Merge Credit Report (TransUnion®, Equifax®, Experian®) Individual: $38.25 J…" at bounding box center [543, 212] width 599 height 182
click at [162, 12] on link "Home" at bounding box center [157, 18] width 39 height 17
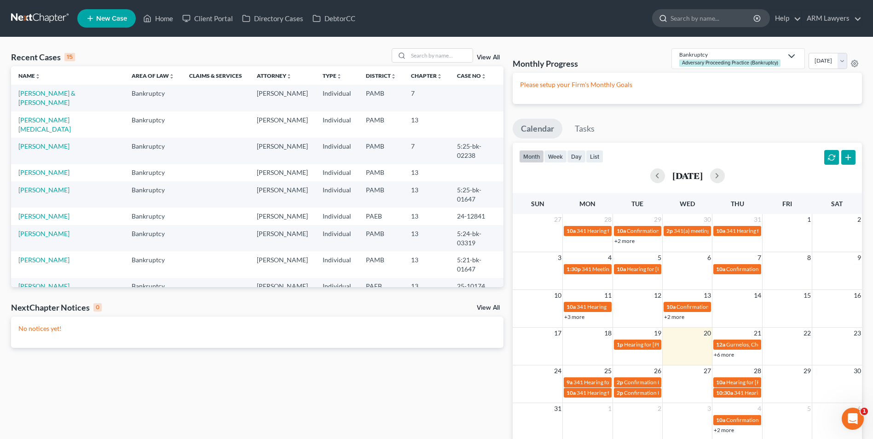
click at [703, 17] on input "search" at bounding box center [712, 18] width 84 height 17
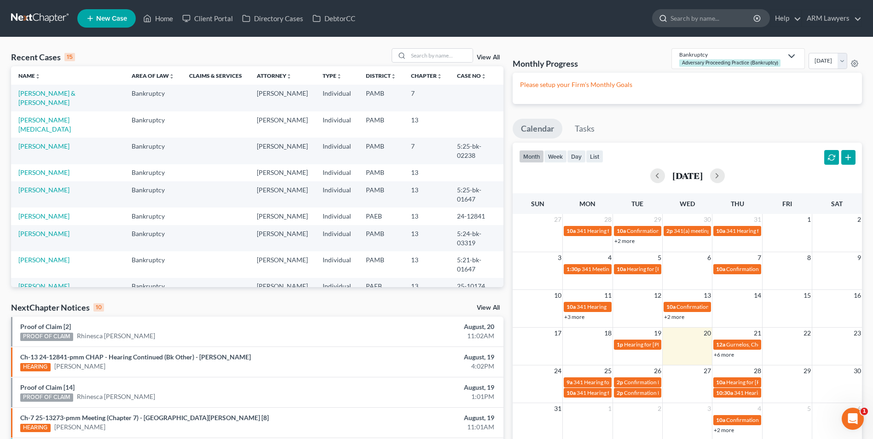
click at [695, 13] on input "search" at bounding box center [712, 18] width 84 height 17
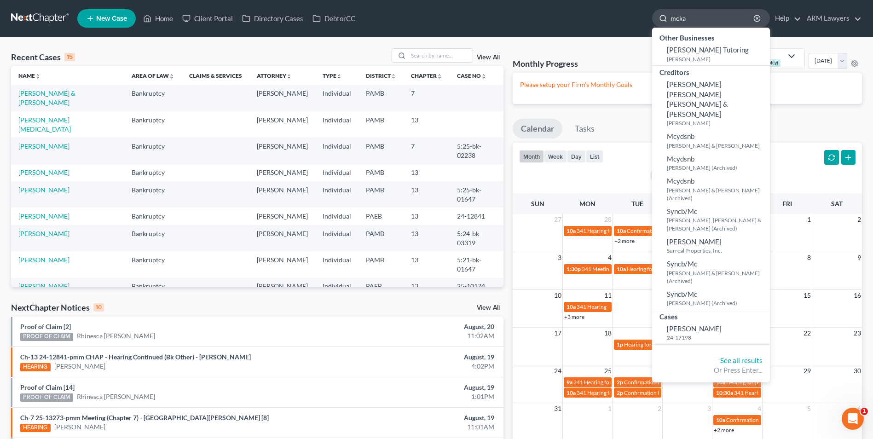
type input "[PERSON_NAME]"
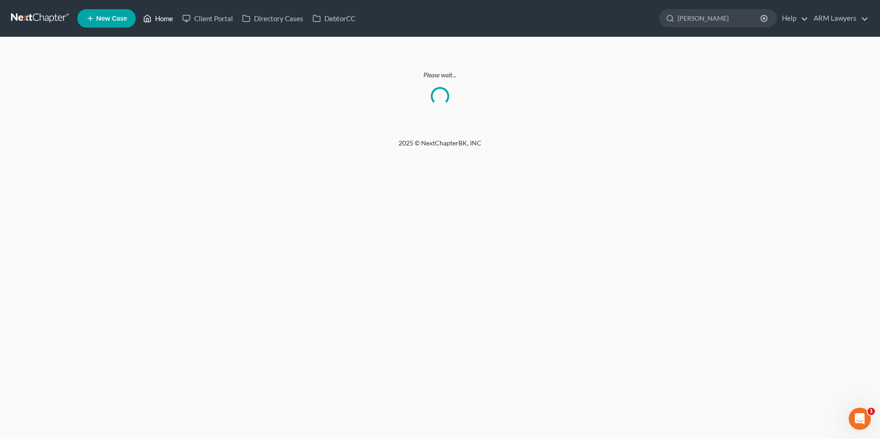
click at [162, 21] on link "Home" at bounding box center [157, 18] width 39 height 17
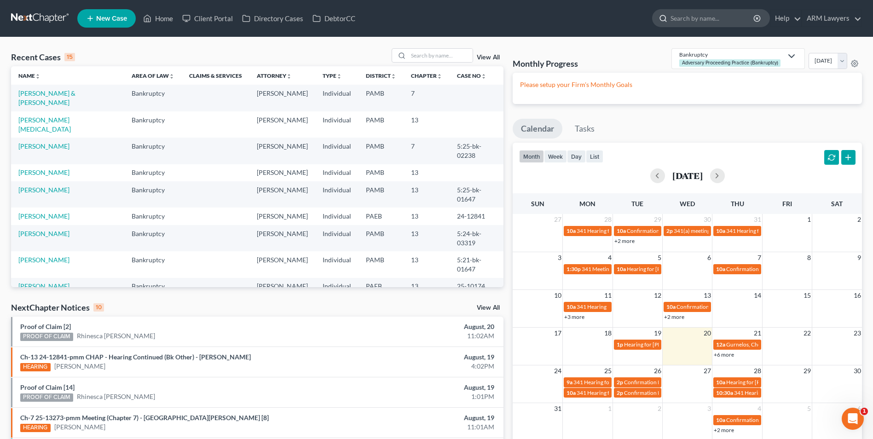
click at [694, 16] on input "search" at bounding box center [712, 18] width 84 height 17
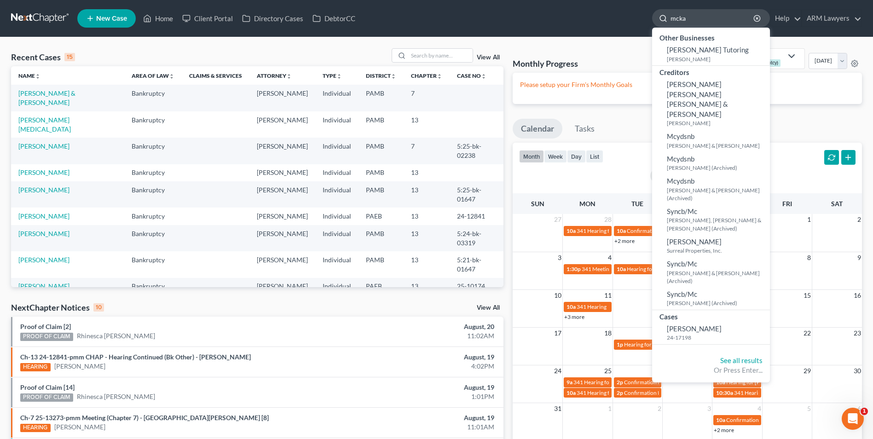
type input "[PERSON_NAME]"
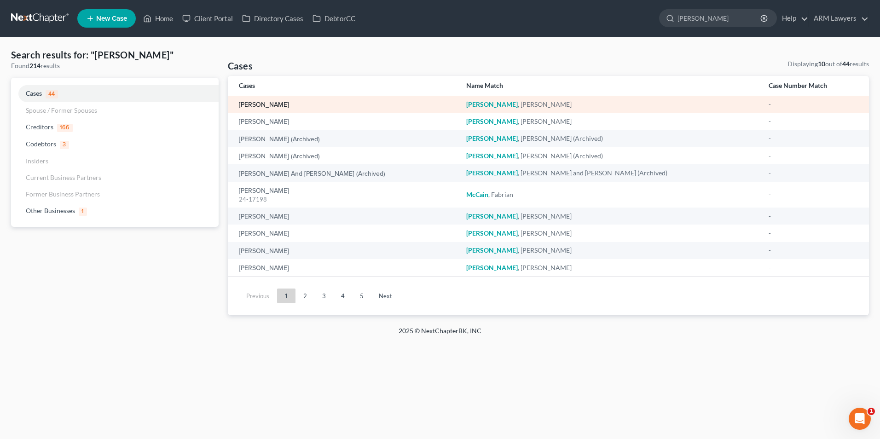
click at [266, 102] on link "[PERSON_NAME]" at bounding box center [264, 105] width 50 height 6
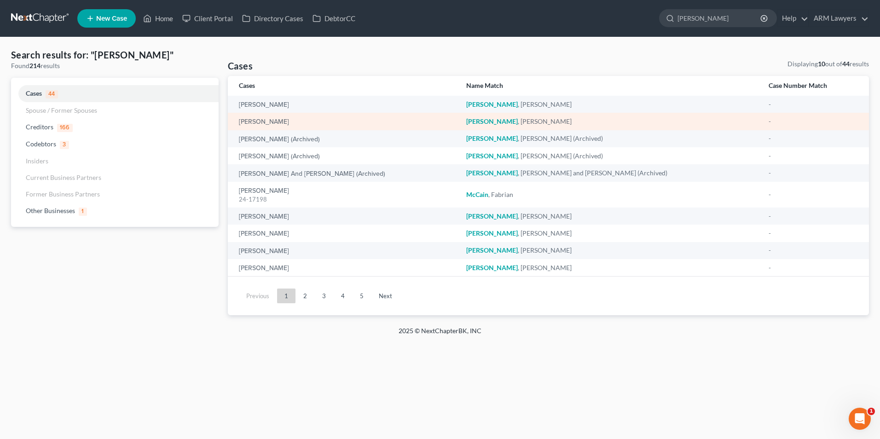
select select "1"
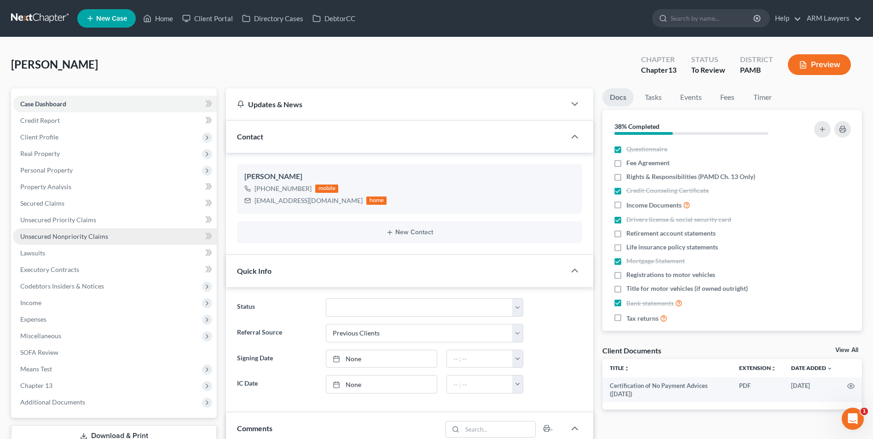
click at [112, 236] on link "Unsecured Nonpriority Claims" at bounding box center [115, 236] width 204 height 17
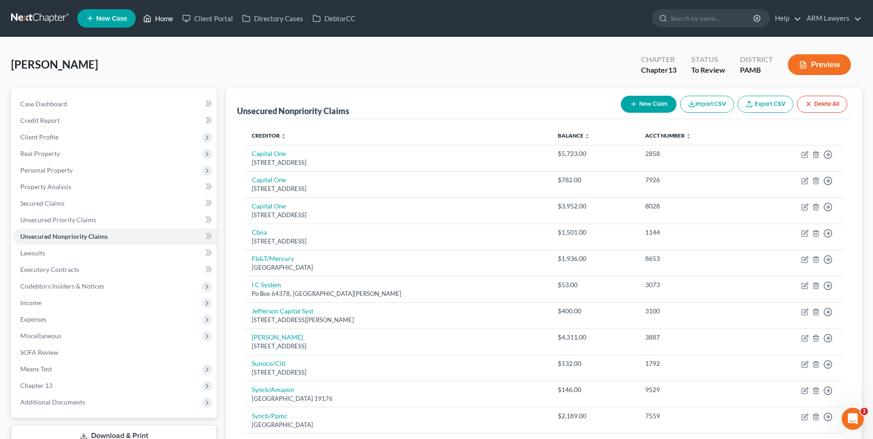
drag, startPoint x: 165, startPoint y: 18, endPoint x: 164, endPoint y: 41, distance: 23.0
click at [165, 18] on link "Home" at bounding box center [157, 18] width 39 height 17
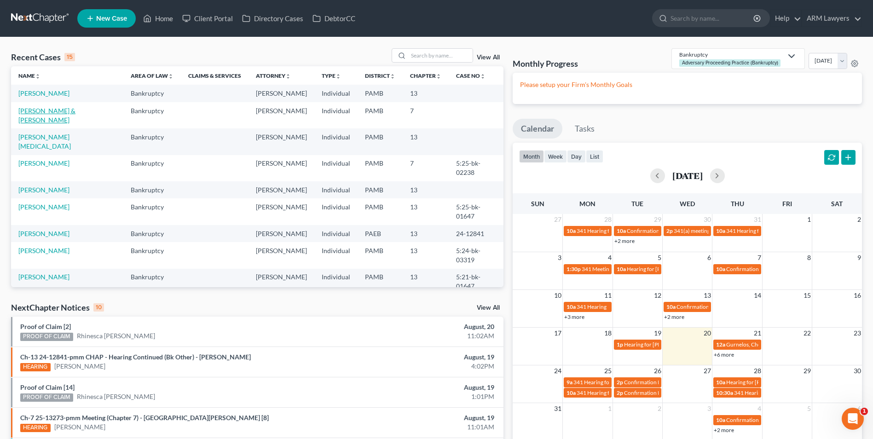
click at [66, 109] on link "[PERSON_NAME] & [PERSON_NAME]" at bounding box center [46, 115] width 57 height 17
select select "1"
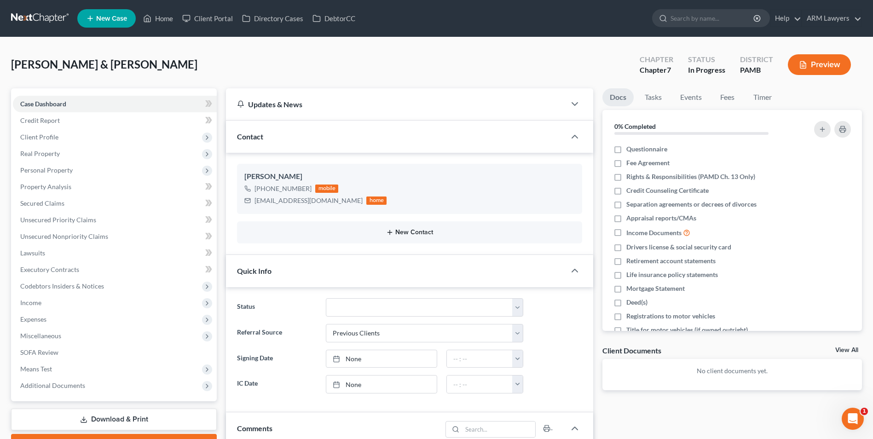
scroll to position [102, 0]
